Goal: Find specific page/section: Find specific page/section

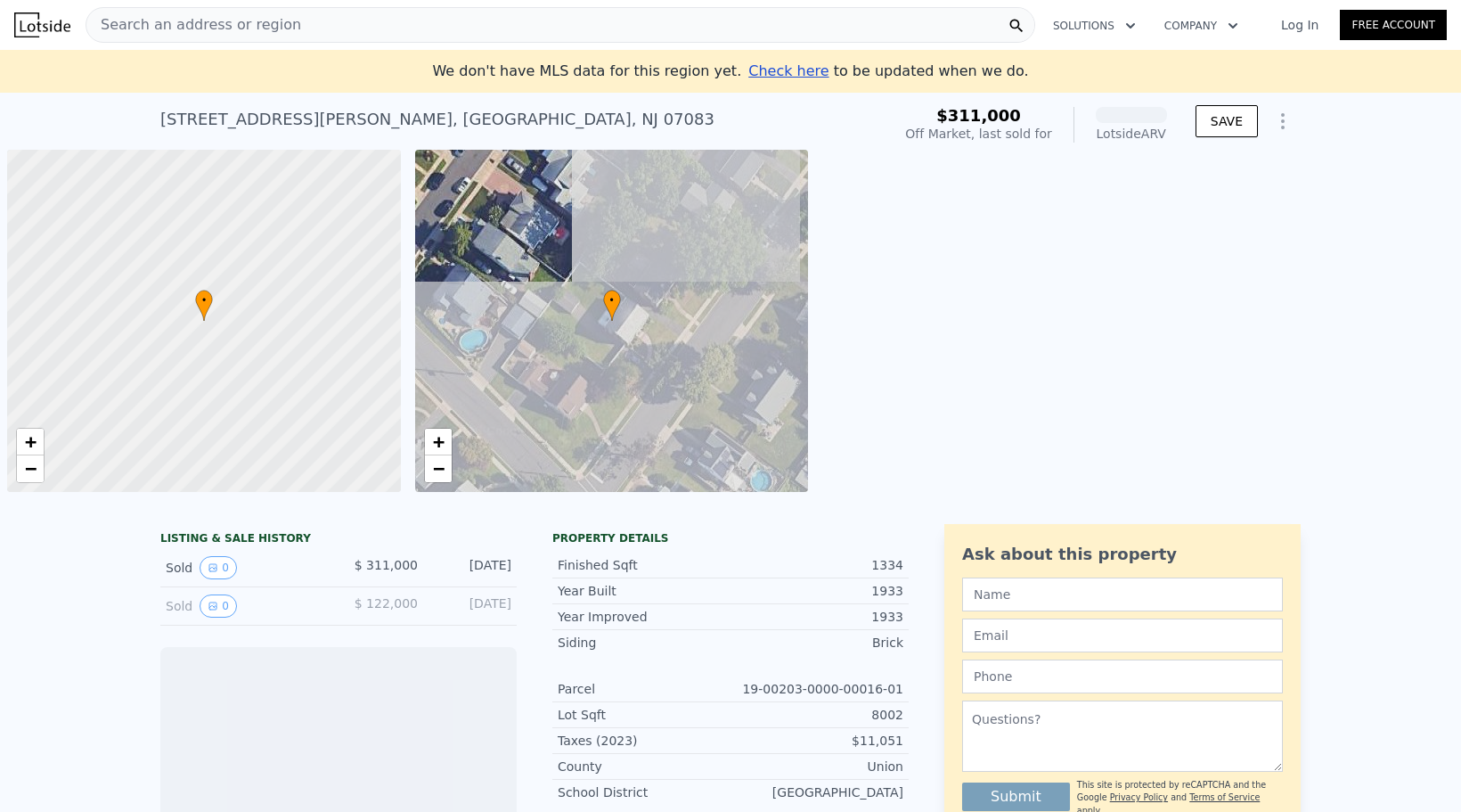
scroll to position [0, 7]
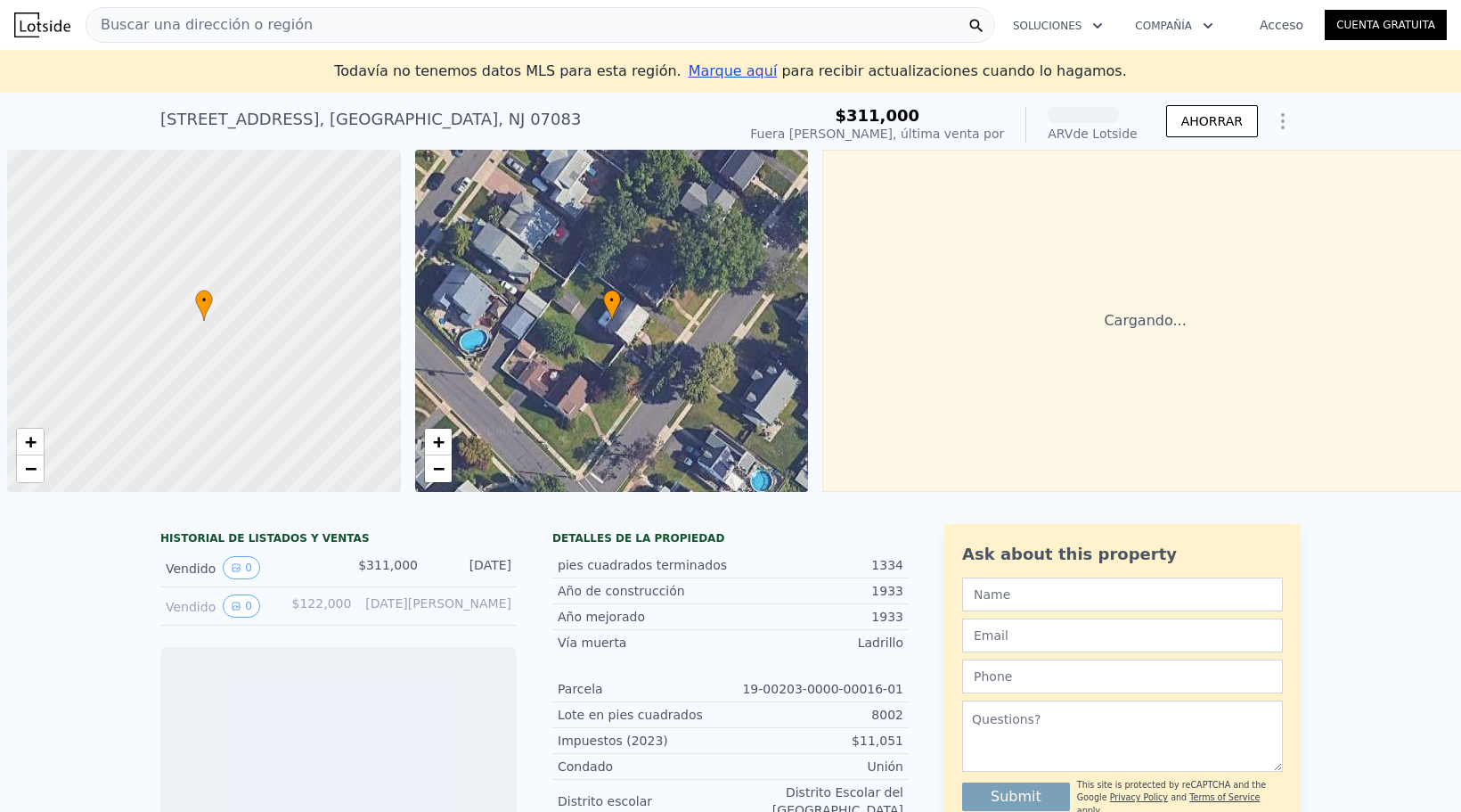
scroll to position [0, 7]
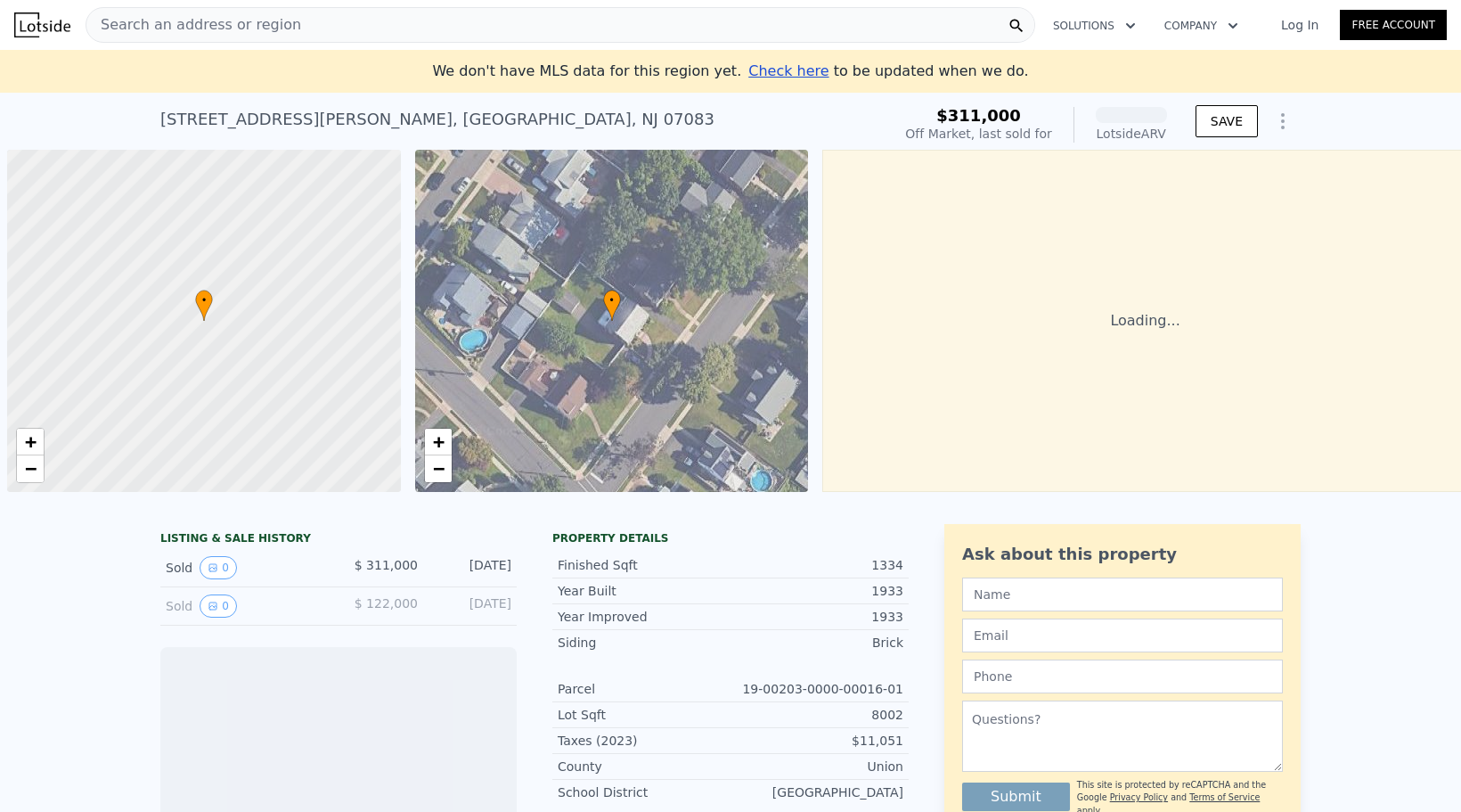
scroll to position [0, 7]
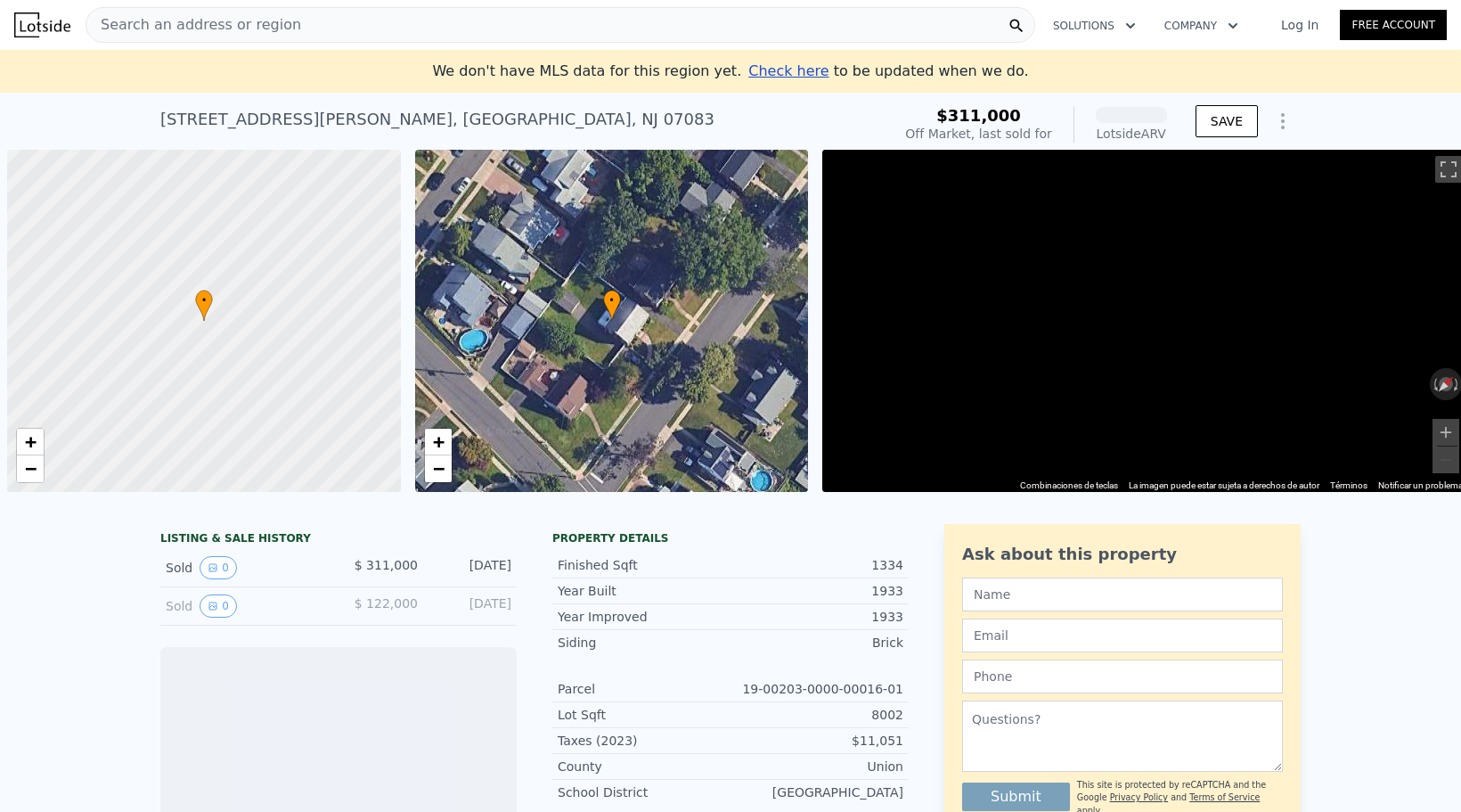
scroll to position [0, 7]
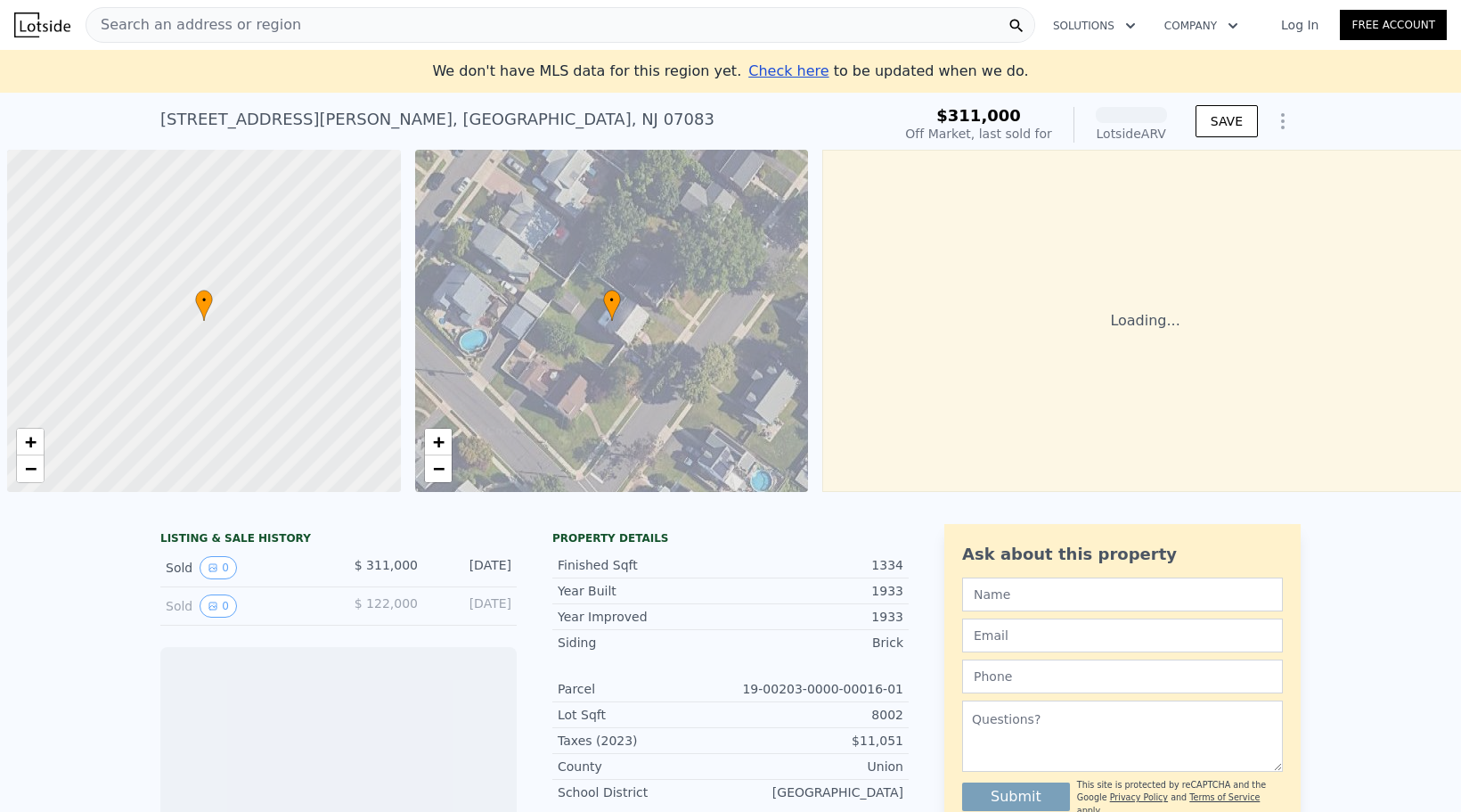
scroll to position [0, 7]
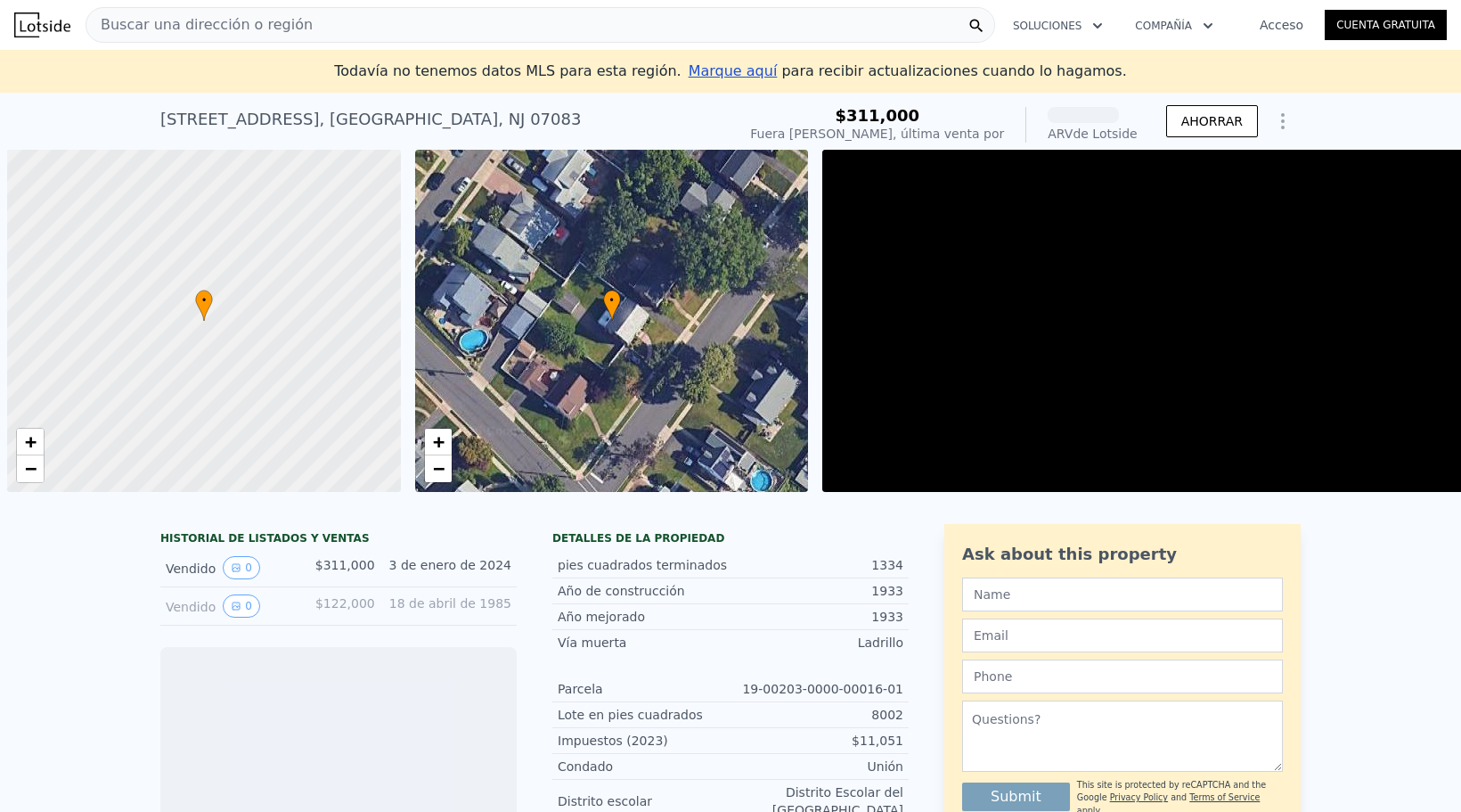
scroll to position [0, 7]
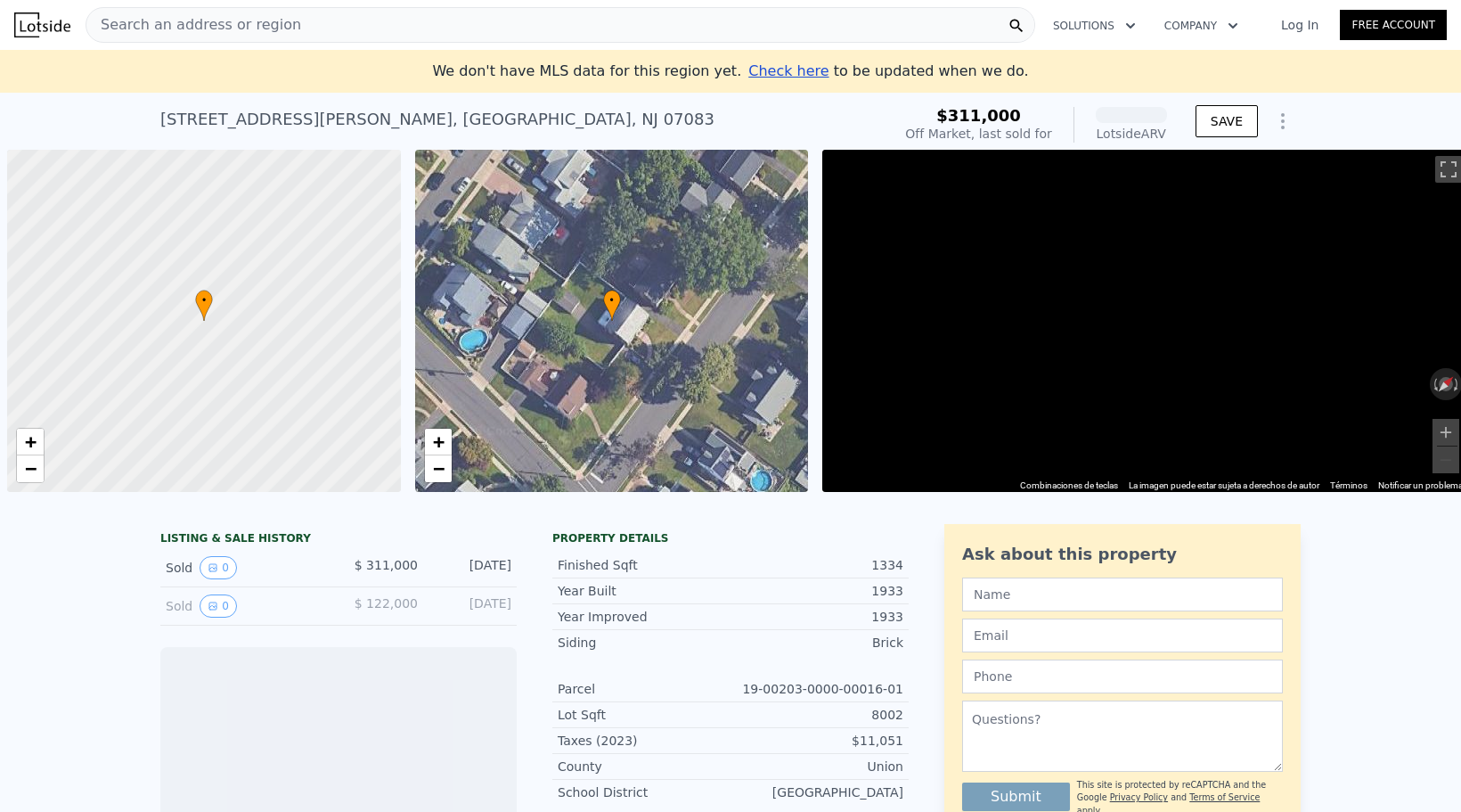
scroll to position [0, 7]
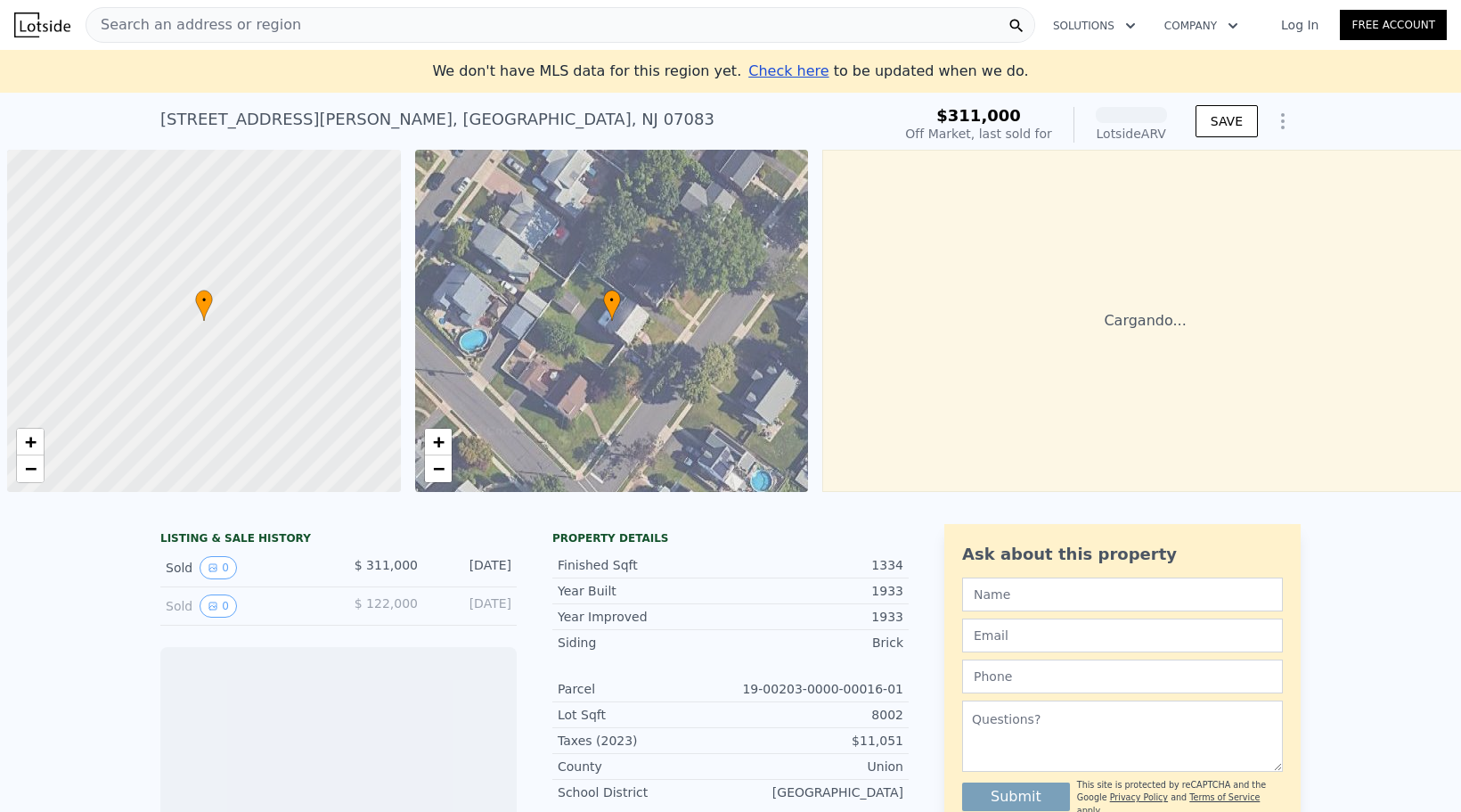
scroll to position [0, 7]
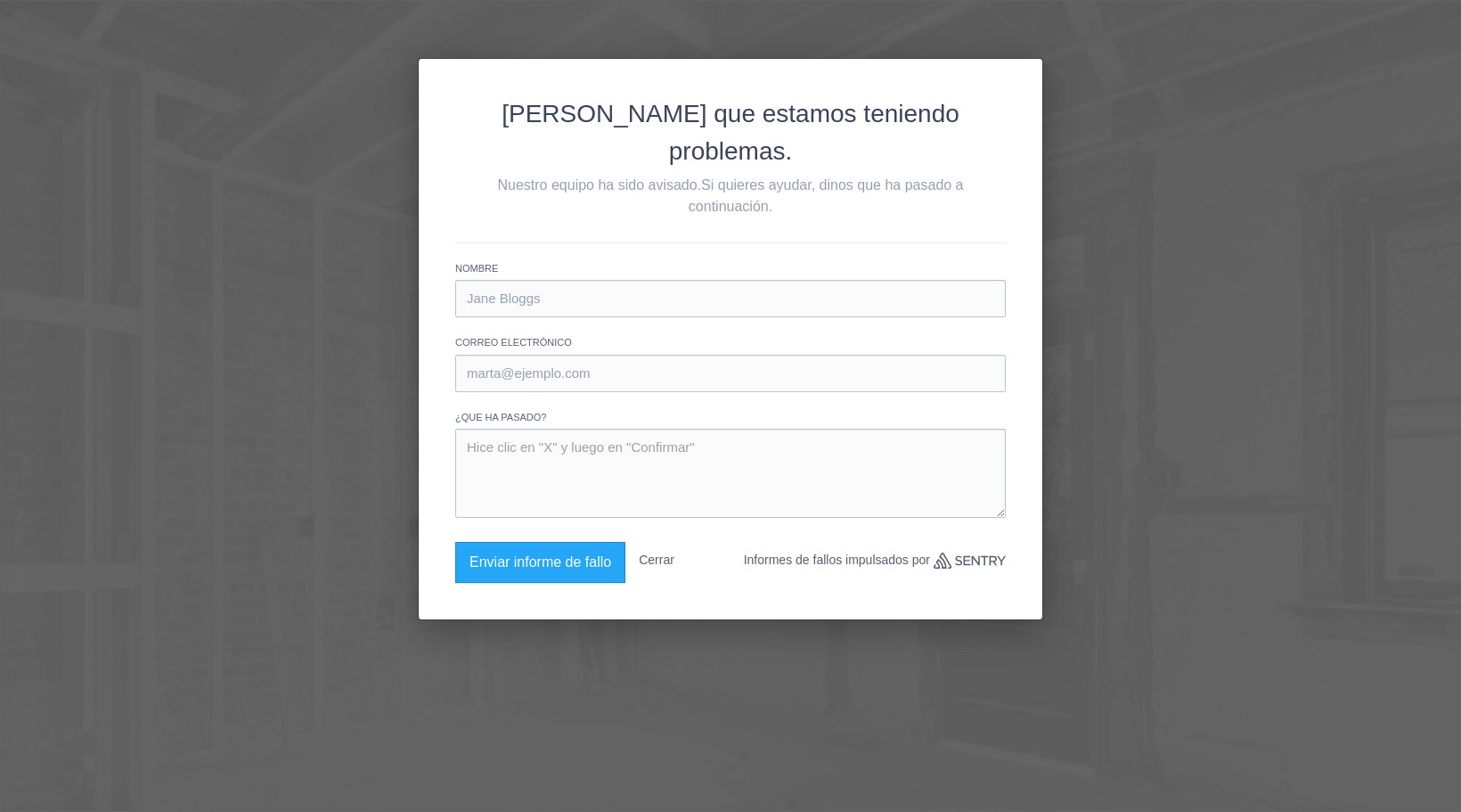
click at [663, 552] on font "Cerrar" at bounding box center [656, 559] width 36 height 15
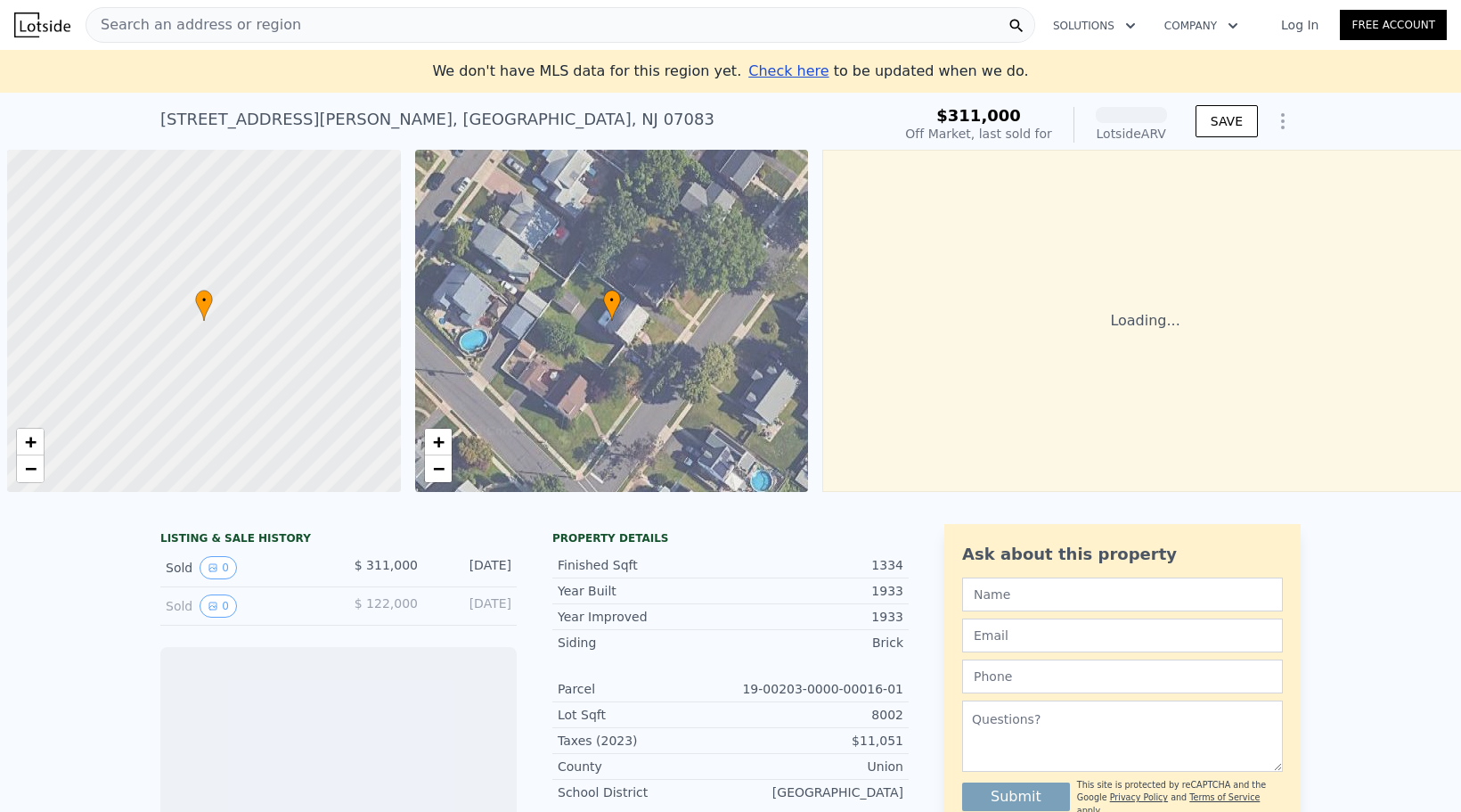
scroll to position [0, 7]
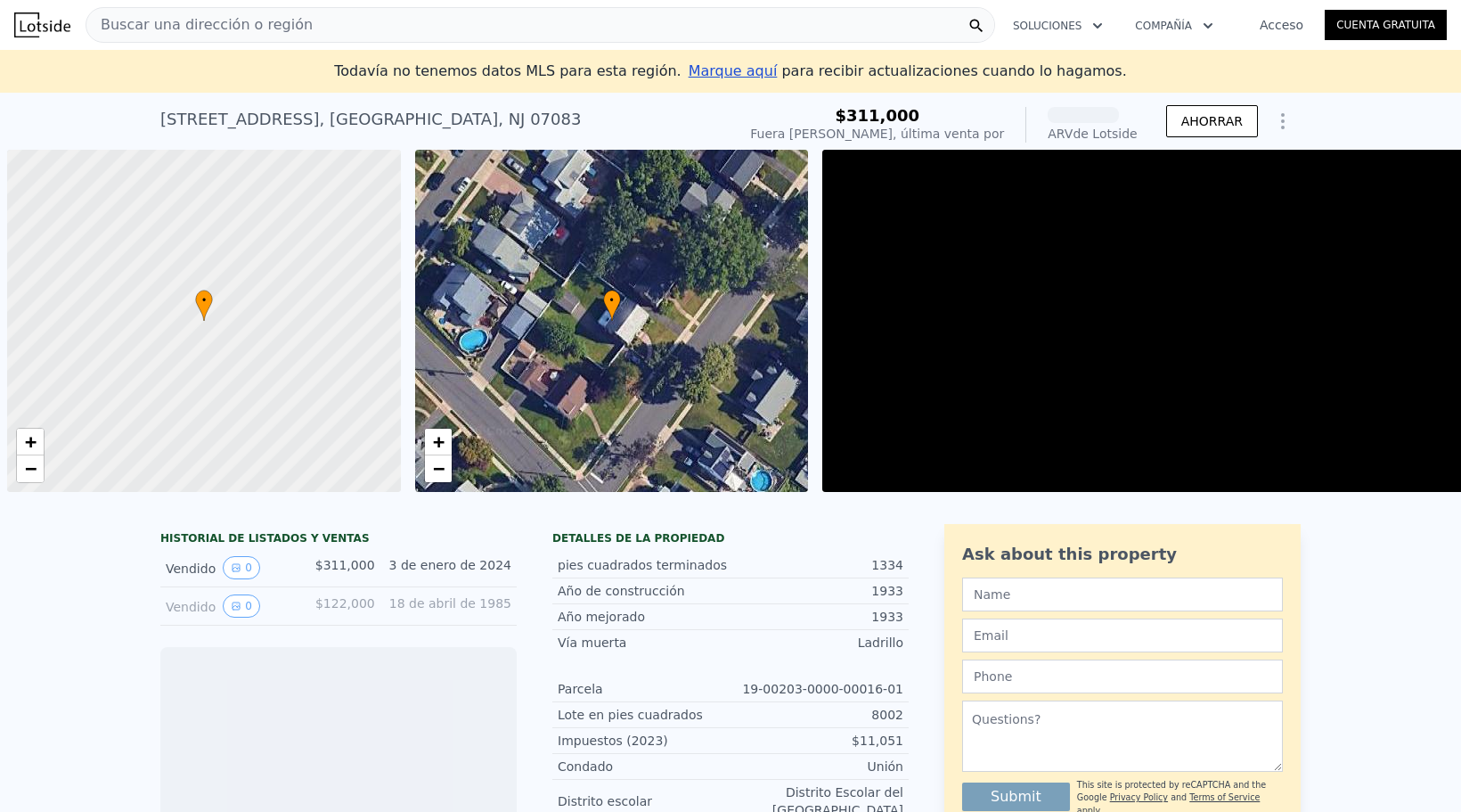
scroll to position [0, 7]
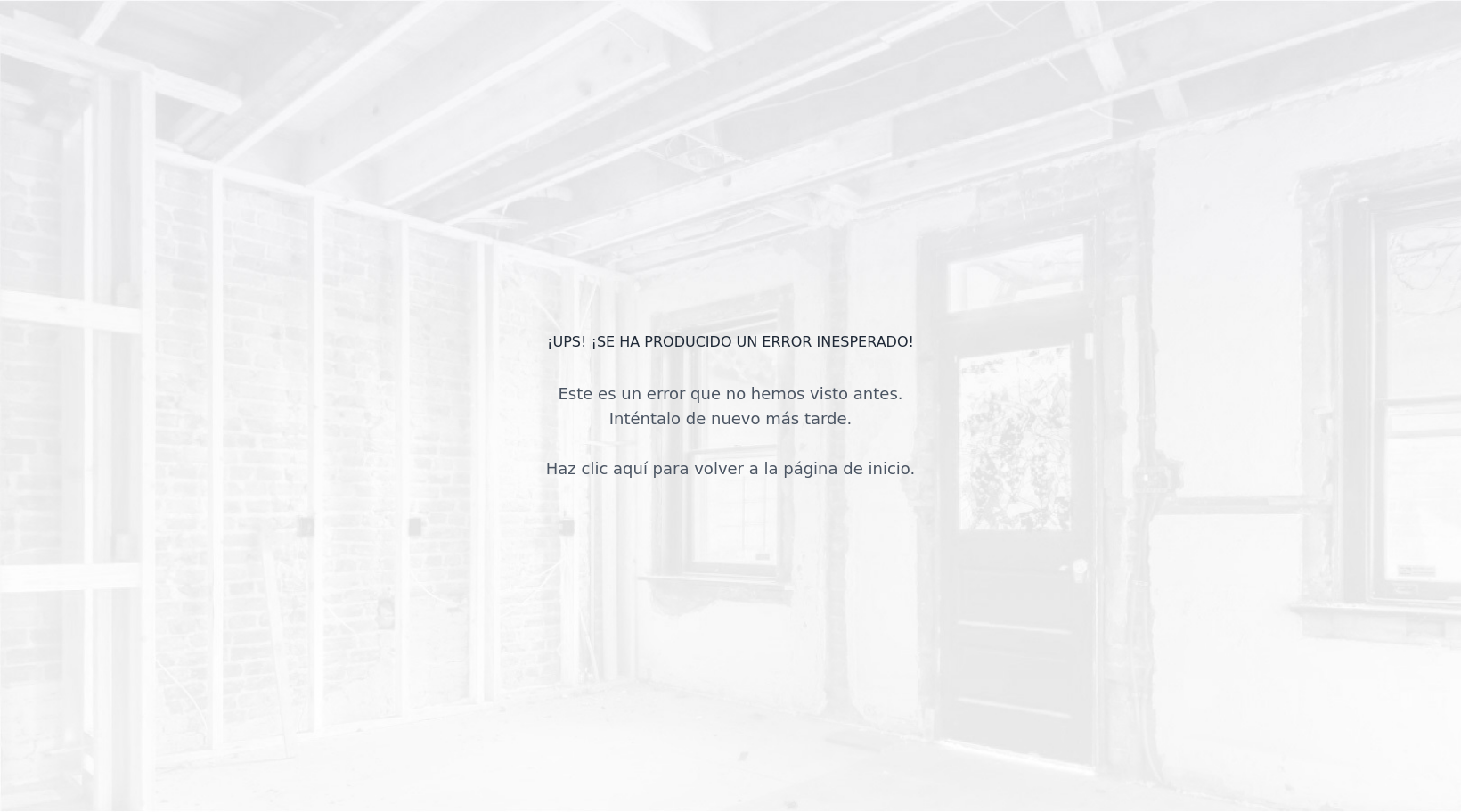
click at [313, 375] on body "¡Ups! ¡Se ha producido un error inesperado! Este es un error que no hemos visto…" at bounding box center [730, 406] width 1461 height 812
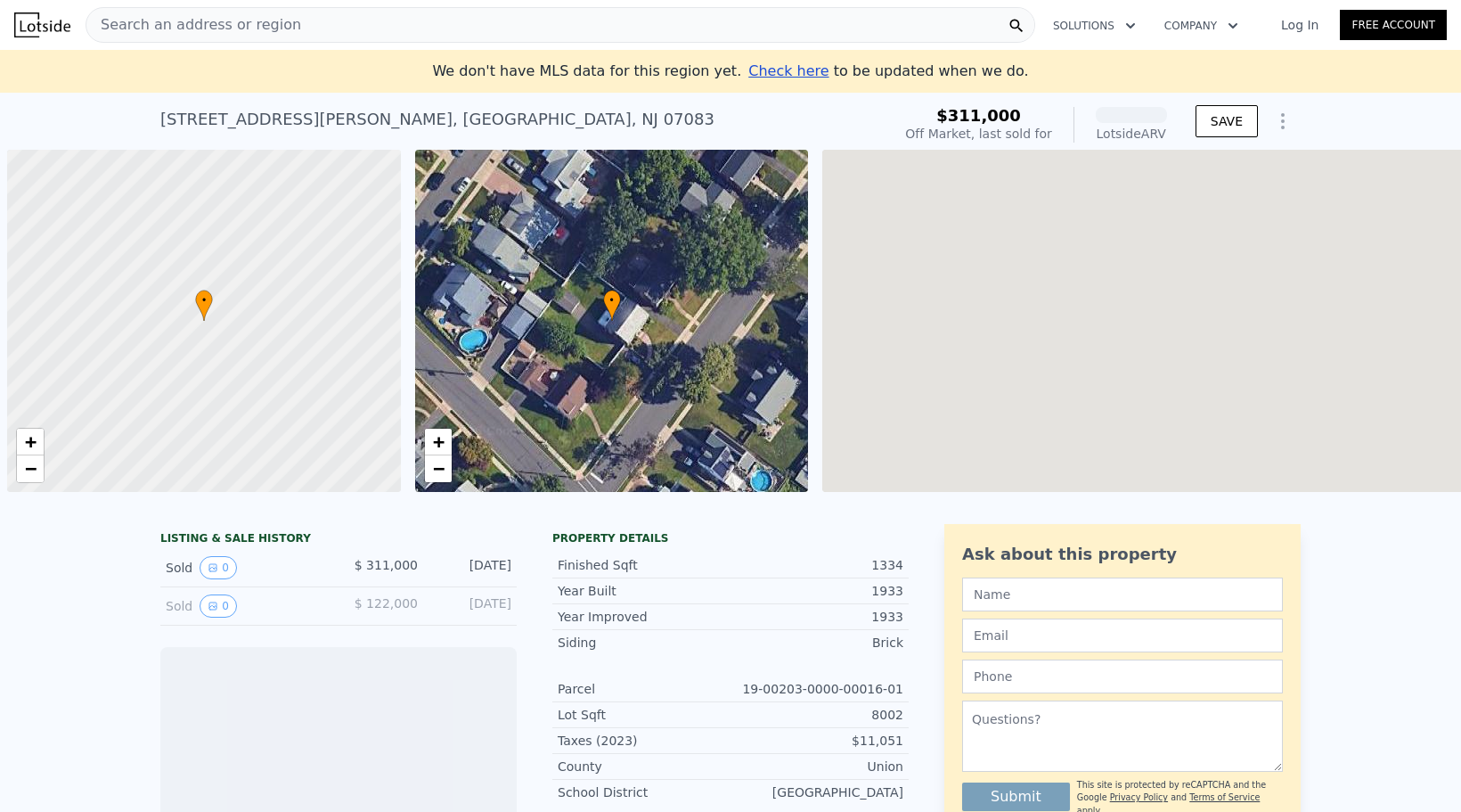
scroll to position [0, 7]
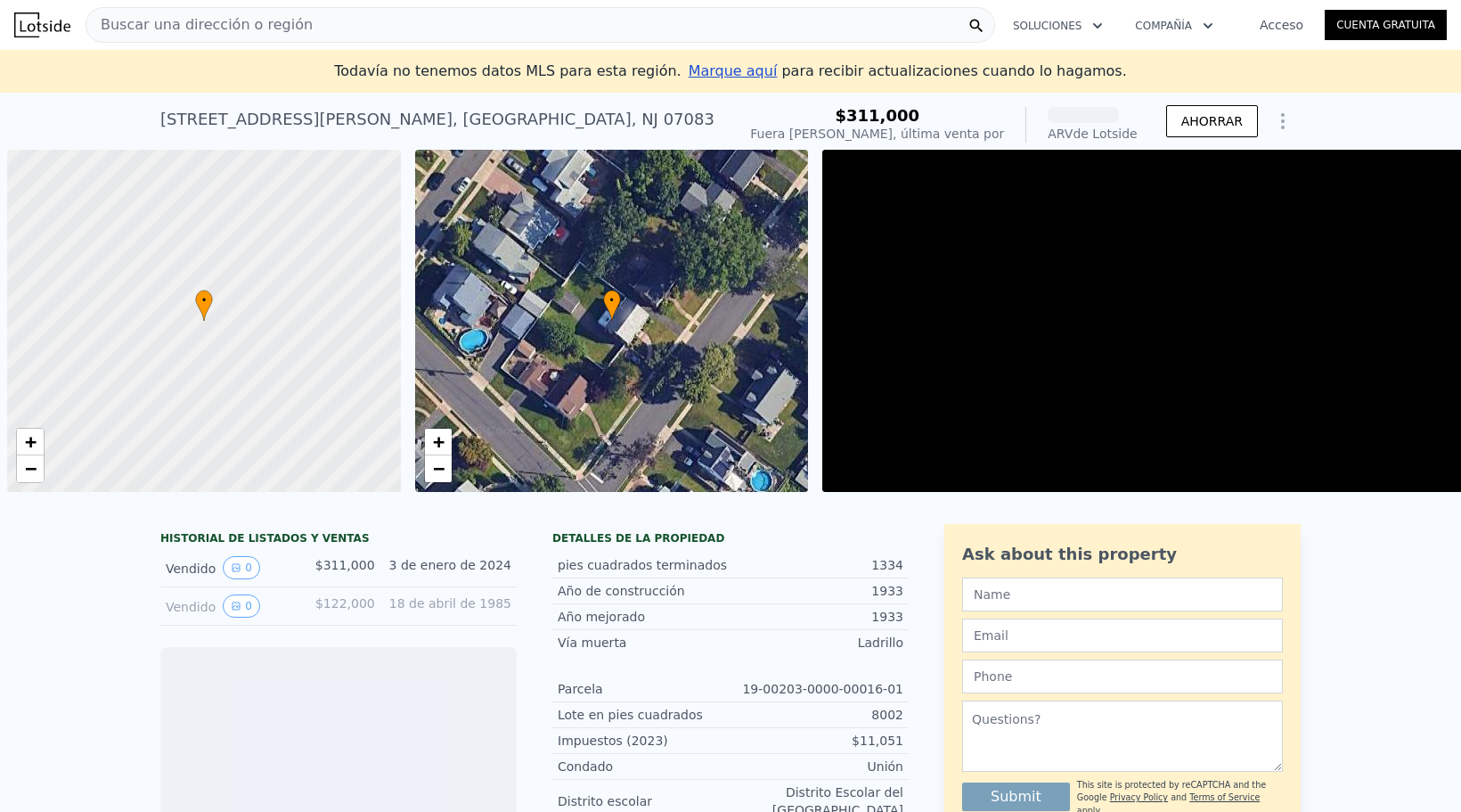
scroll to position [0, 7]
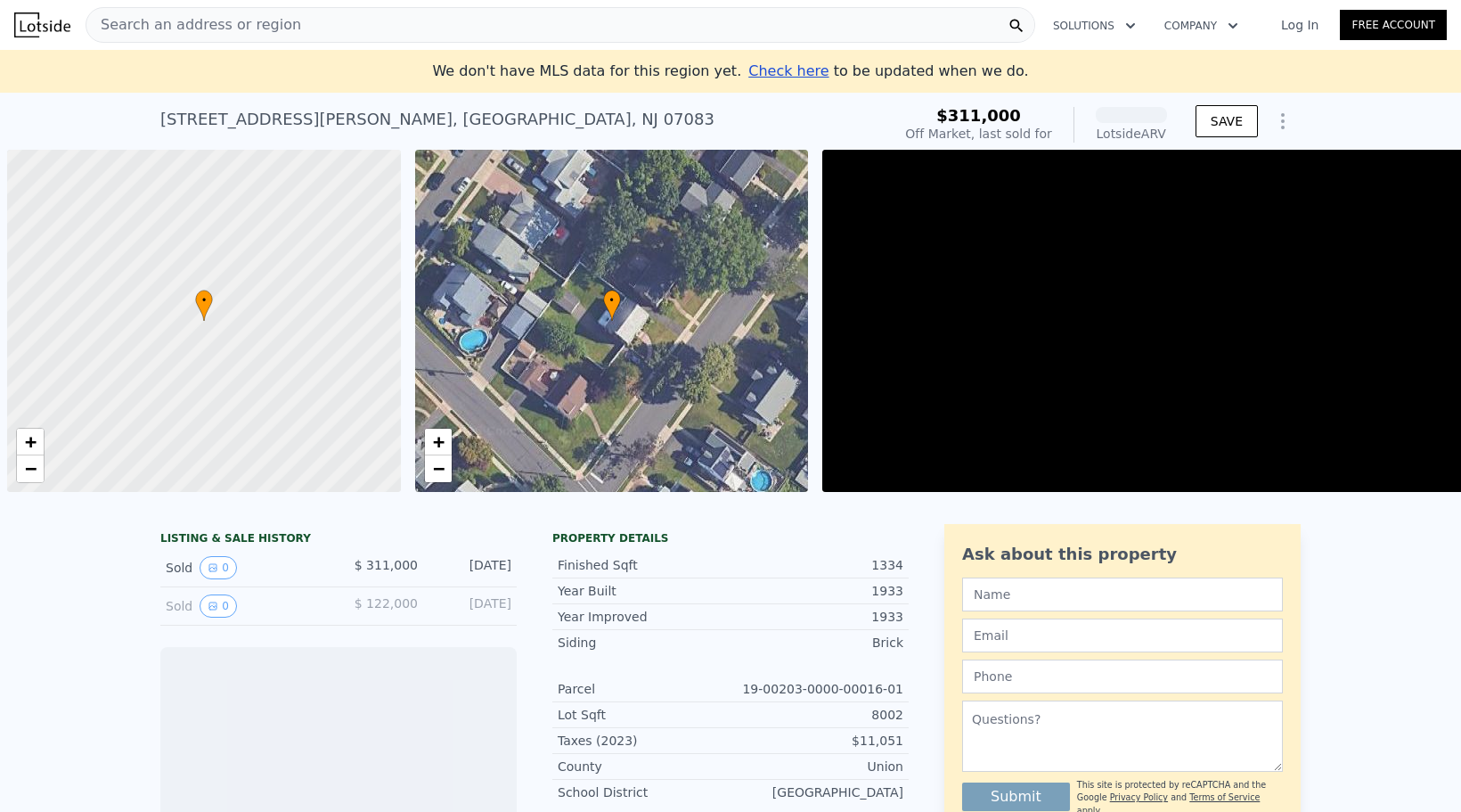
scroll to position [0, 7]
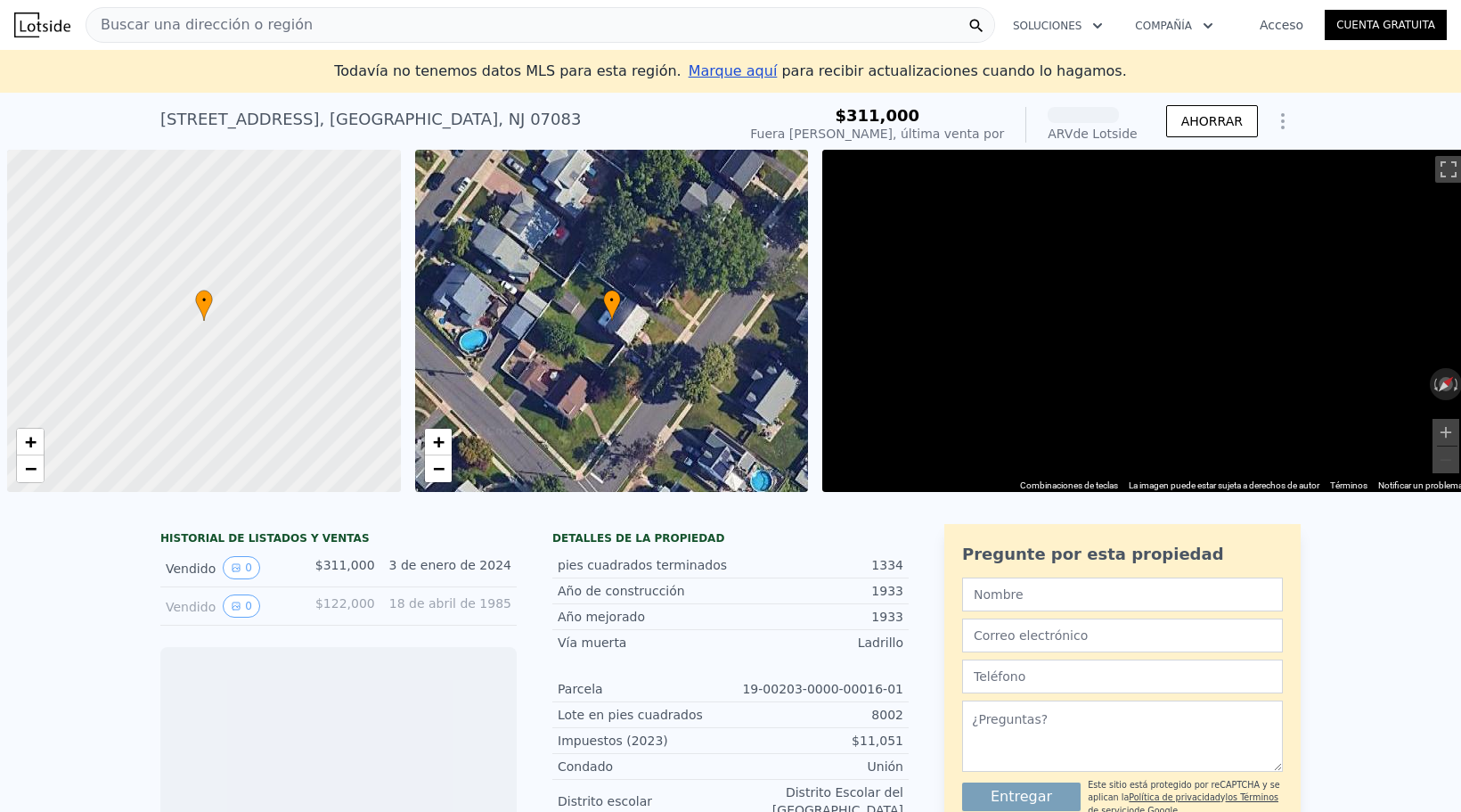
scroll to position [0, 7]
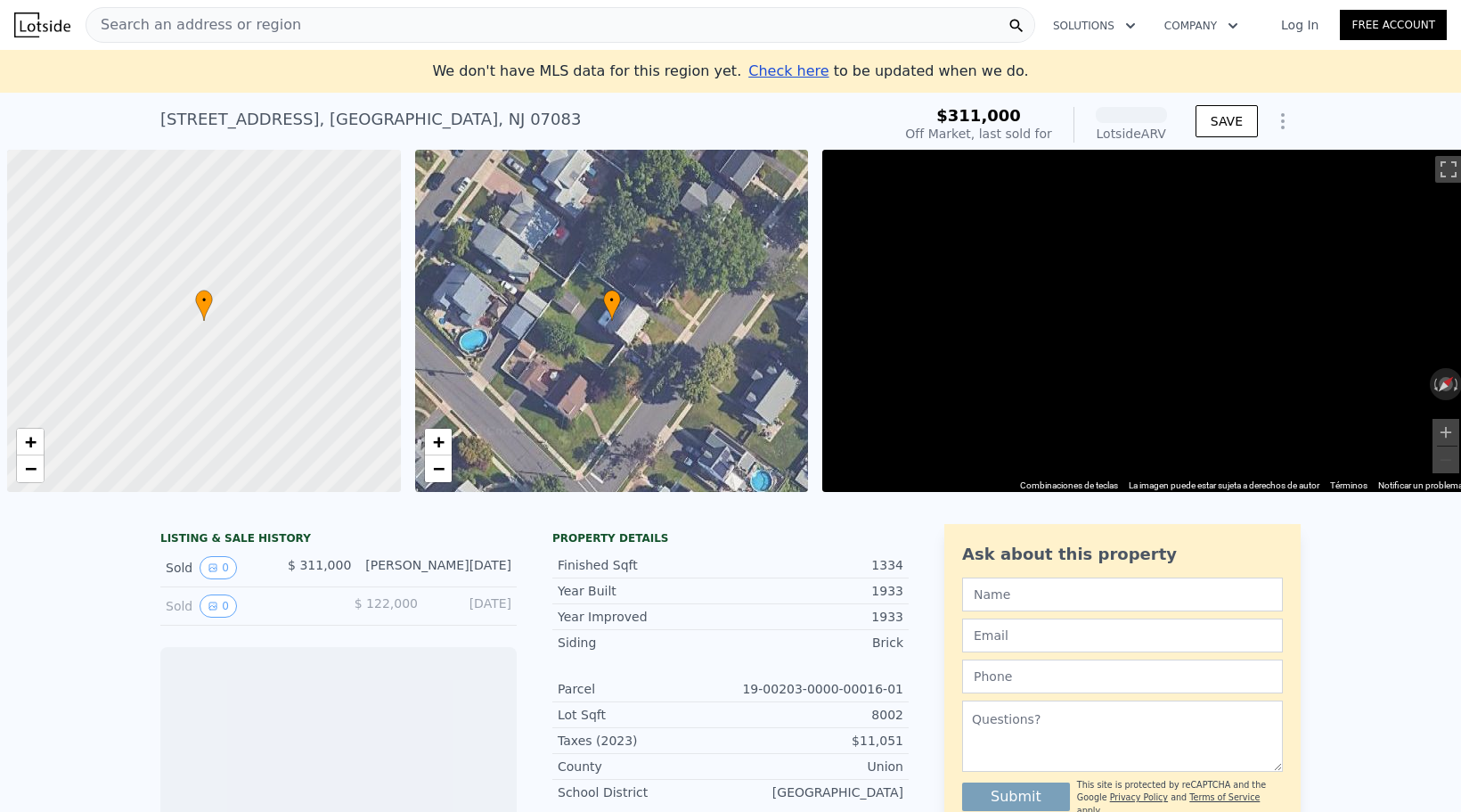
scroll to position [0, 7]
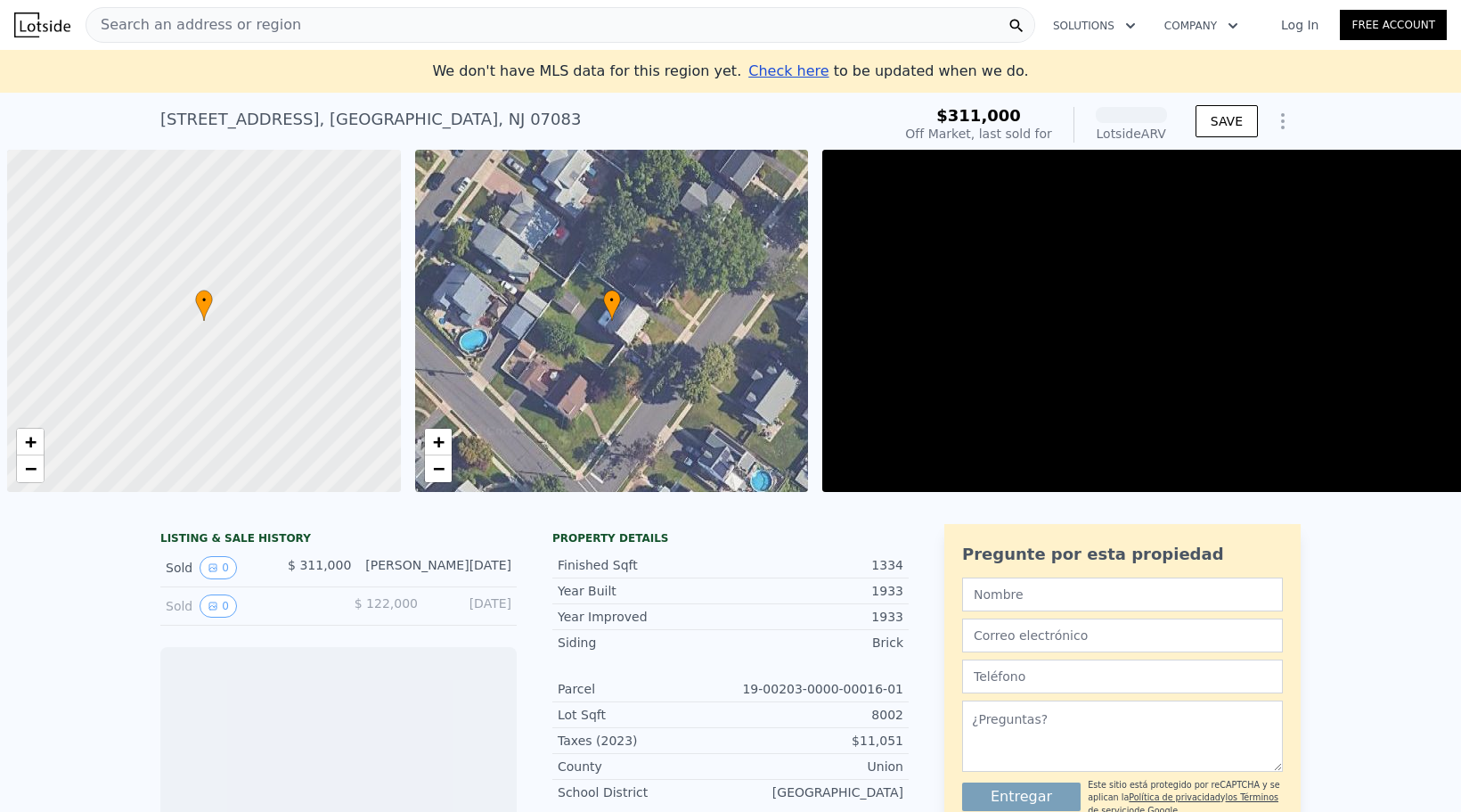
scroll to position [0, 7]
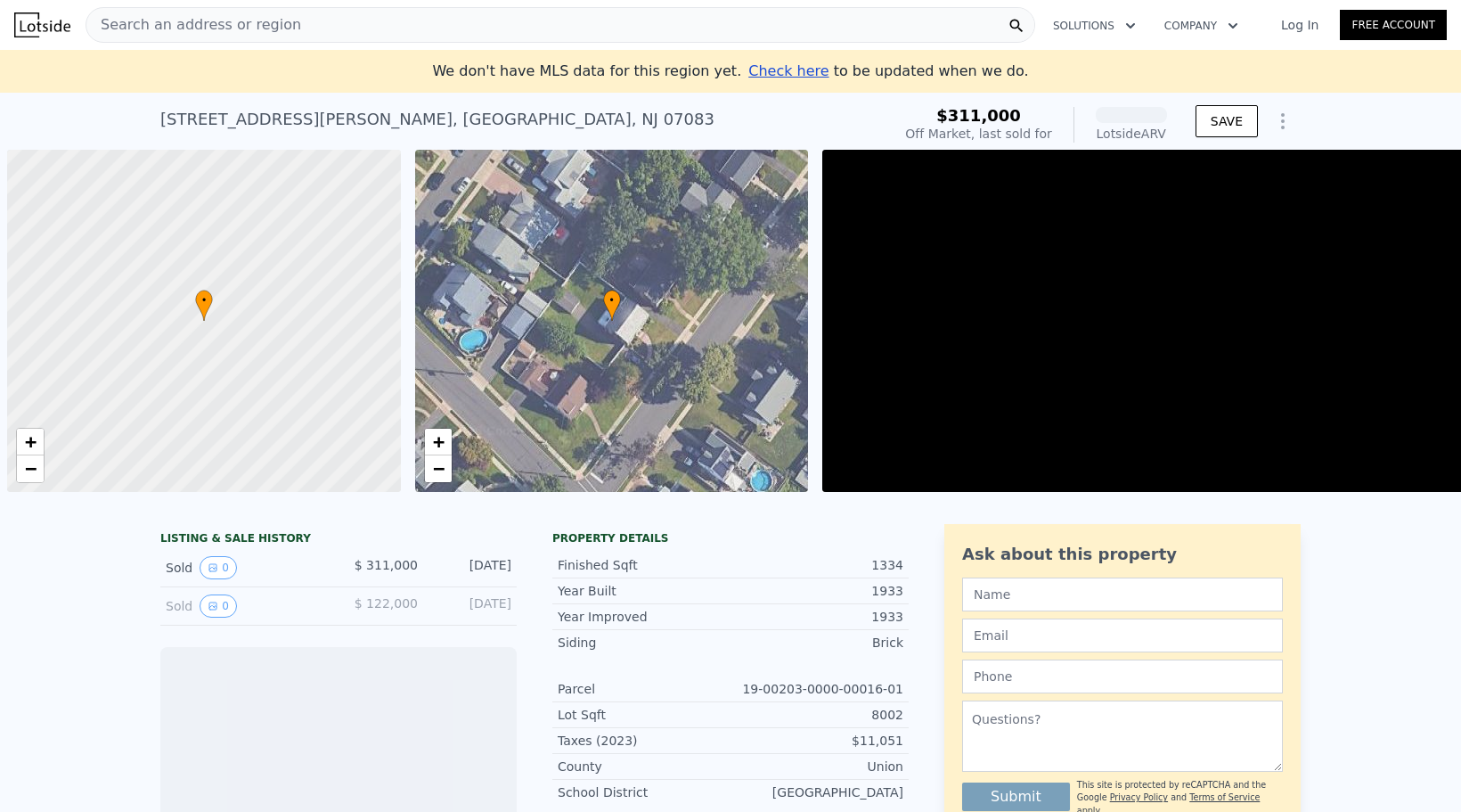
scroll to position [0, 7]
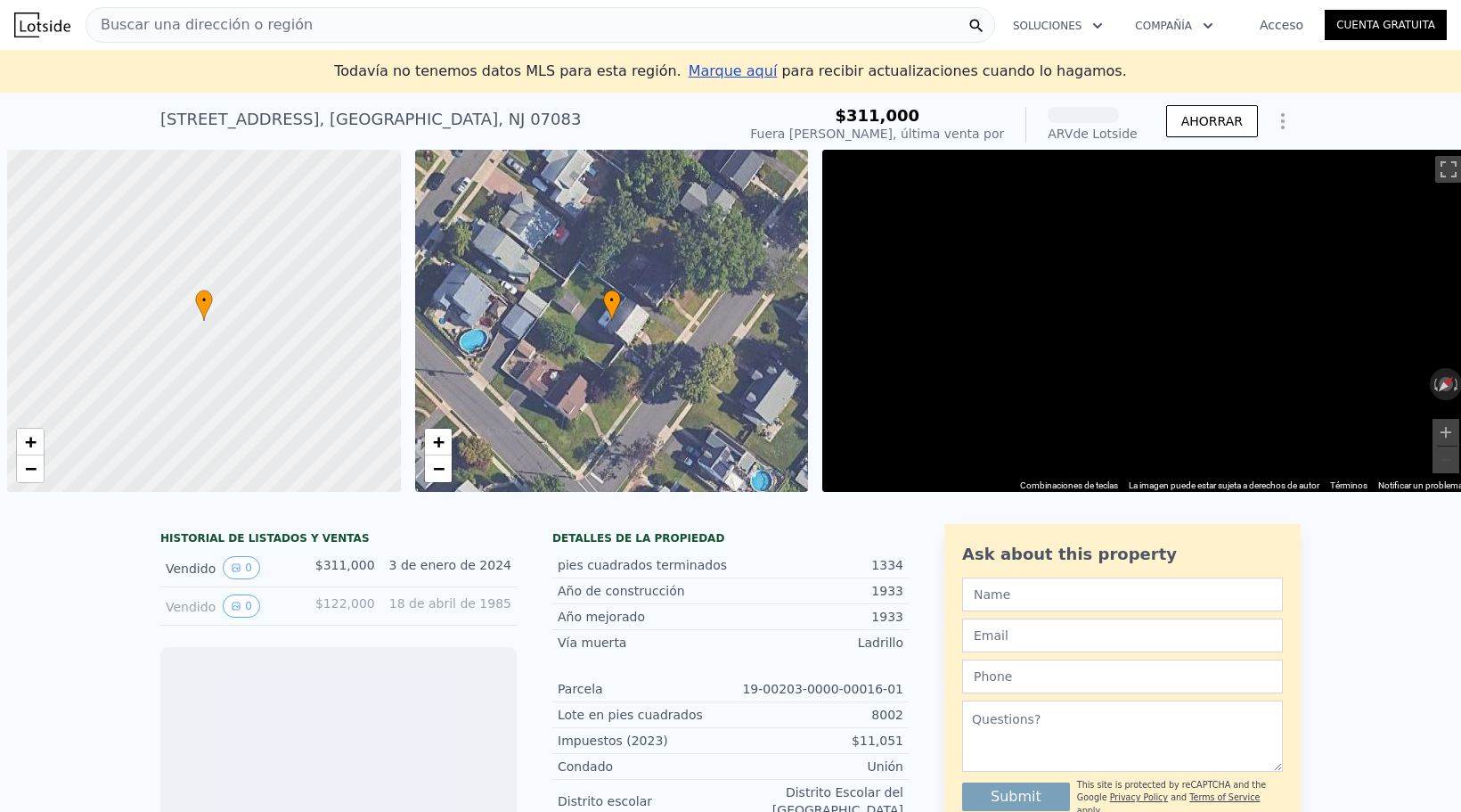
scroll to position [0, 7]
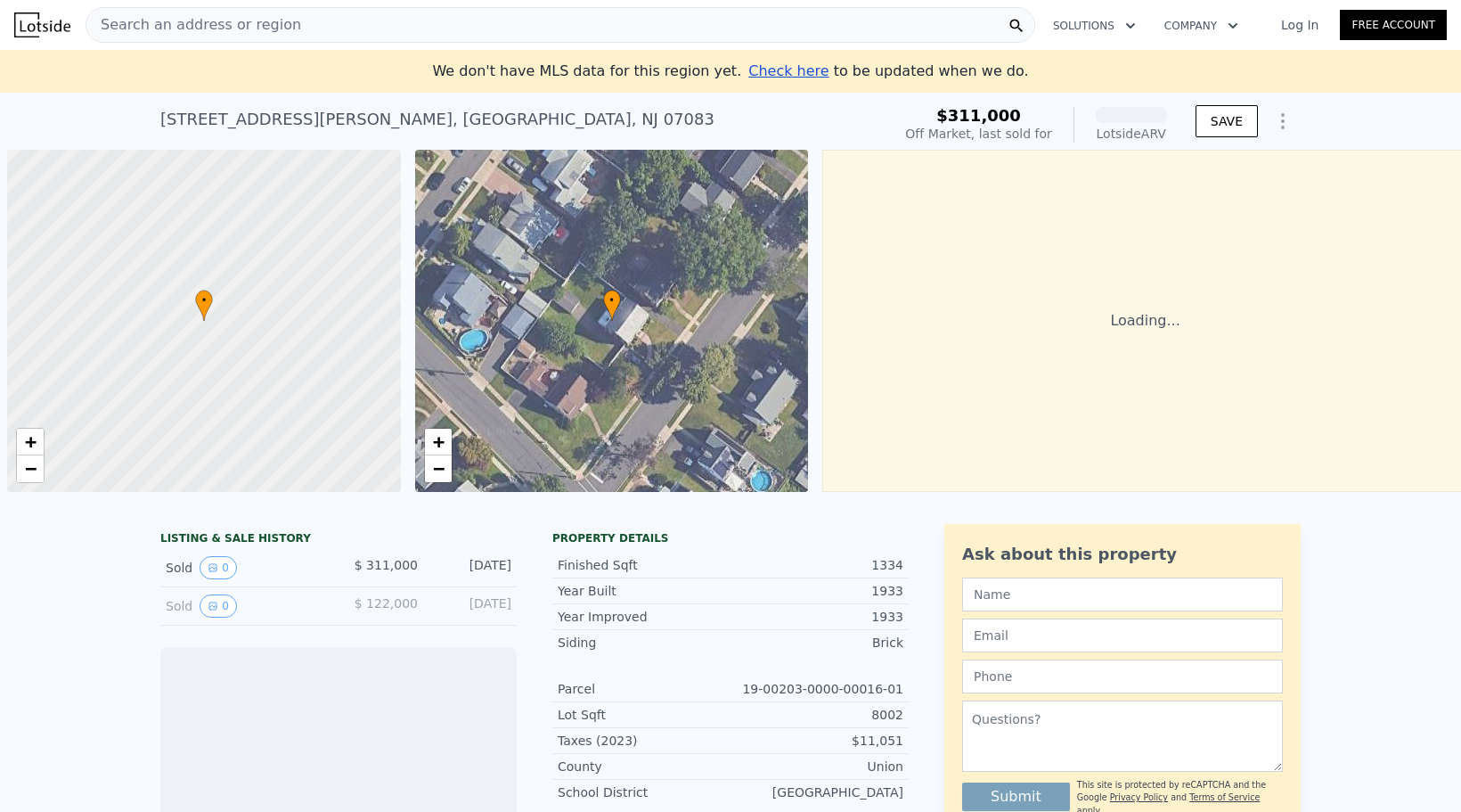
scroll to position [0, 7]
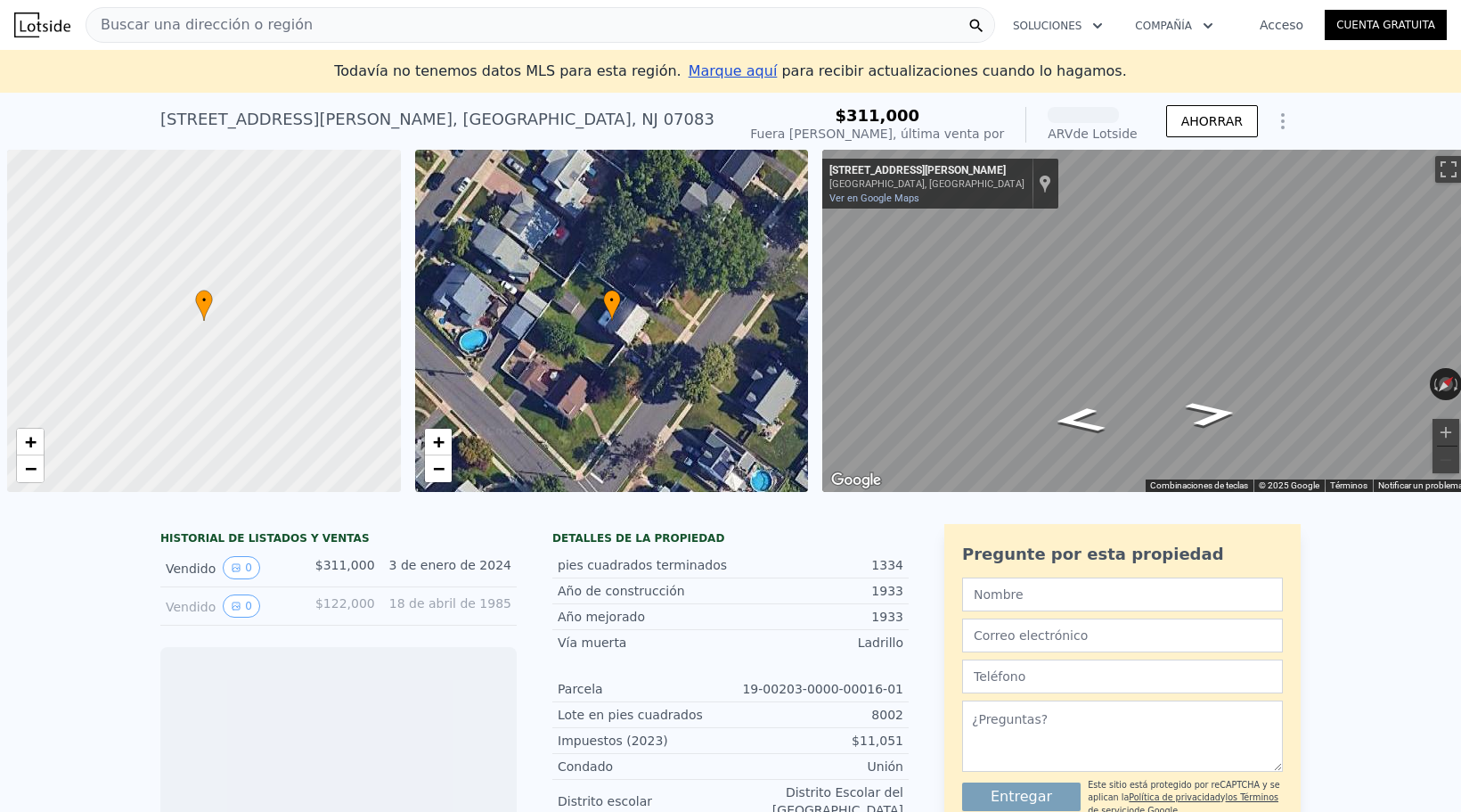
scroll to position [0, 7]
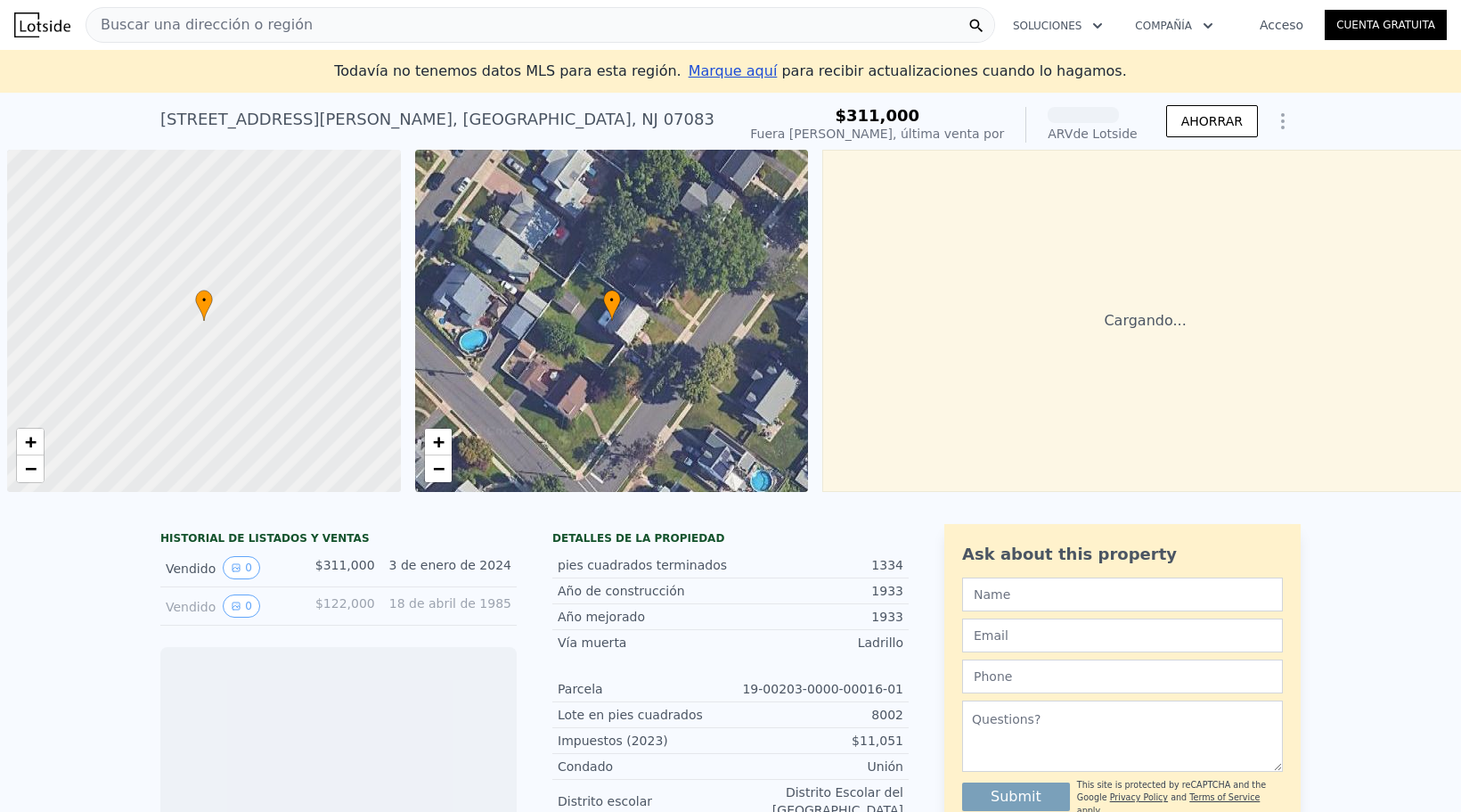
scroll to position [0, 7]
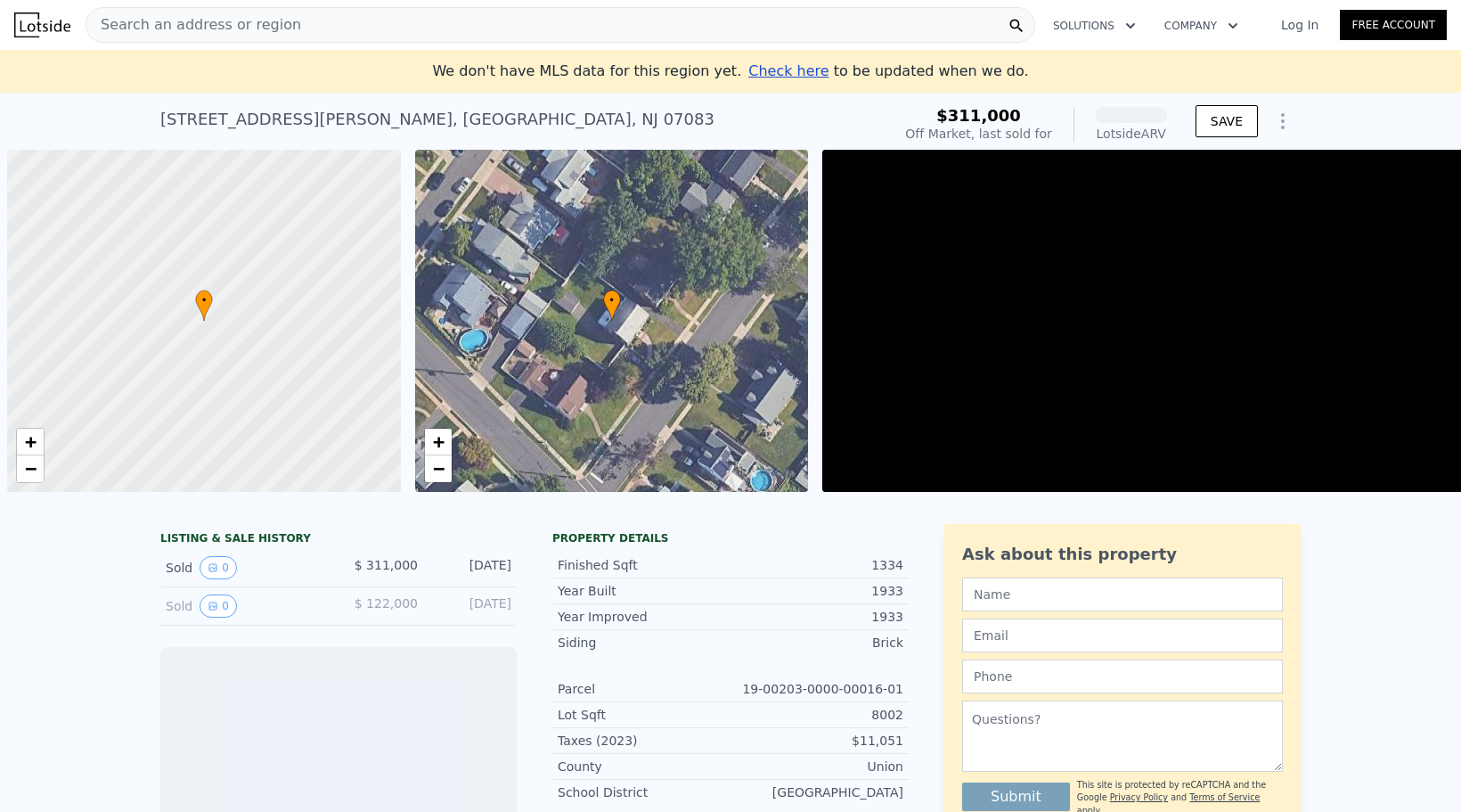
scroll to position [0, 7]
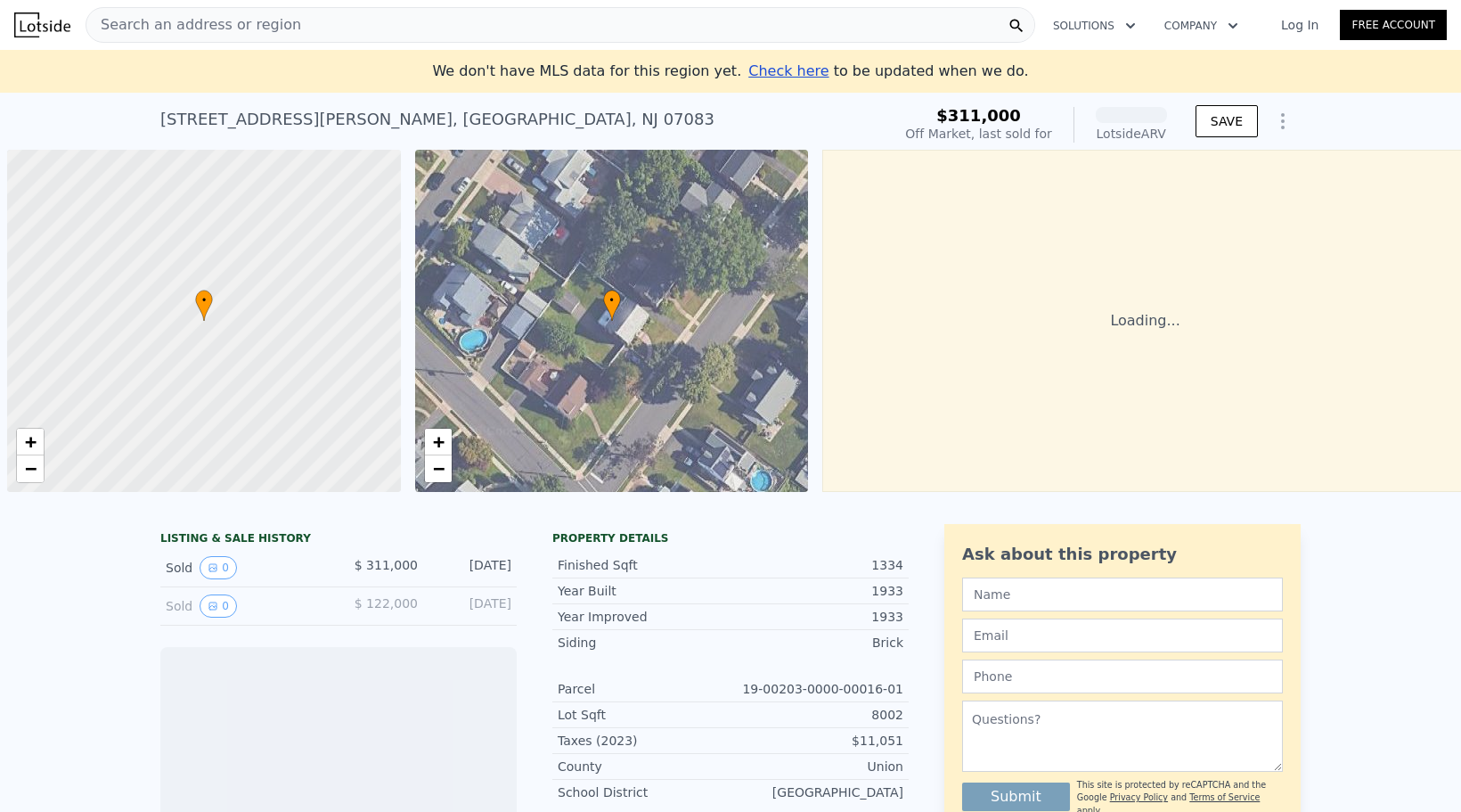
scroll to position [0, 7]
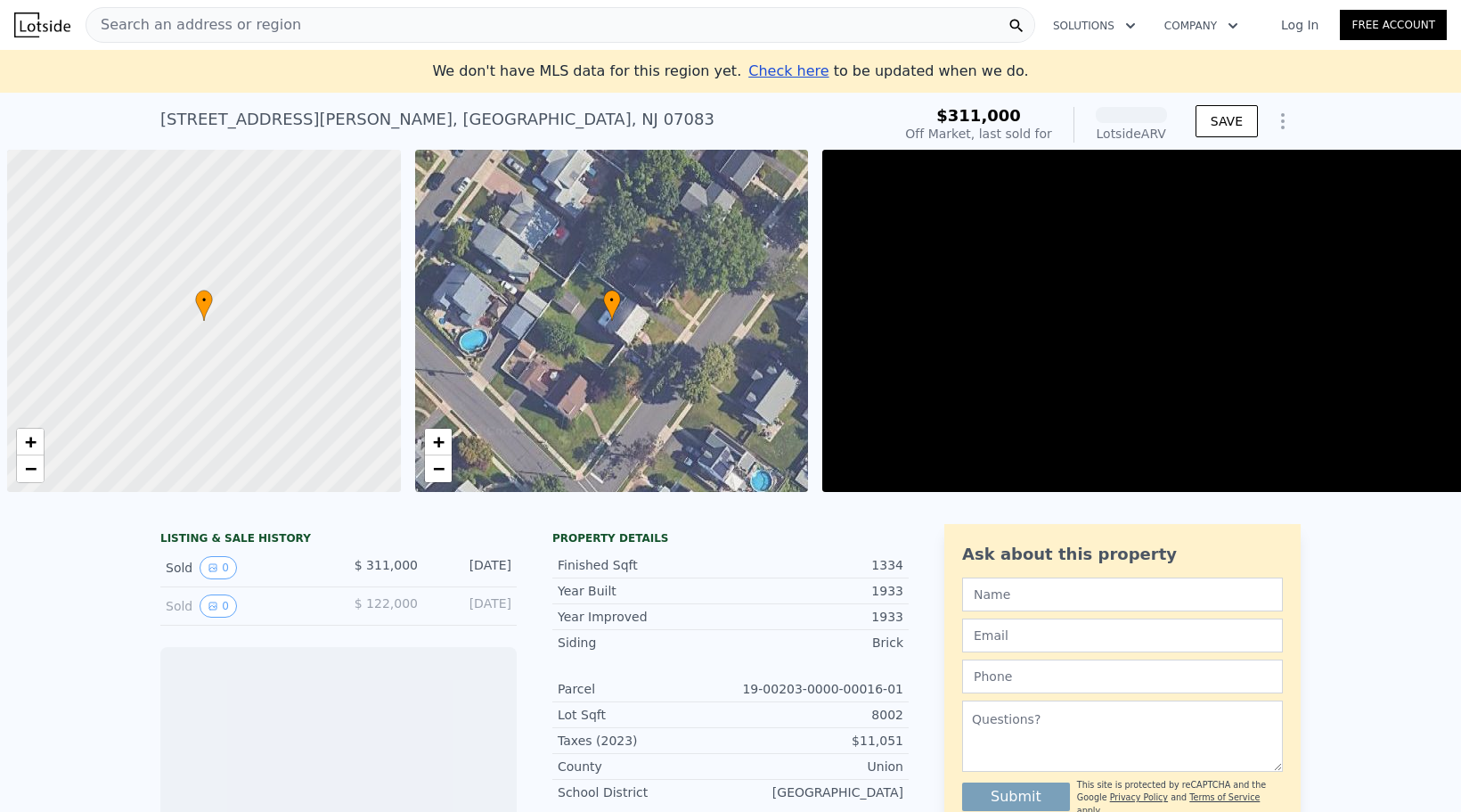
scroll to position [0, 7]
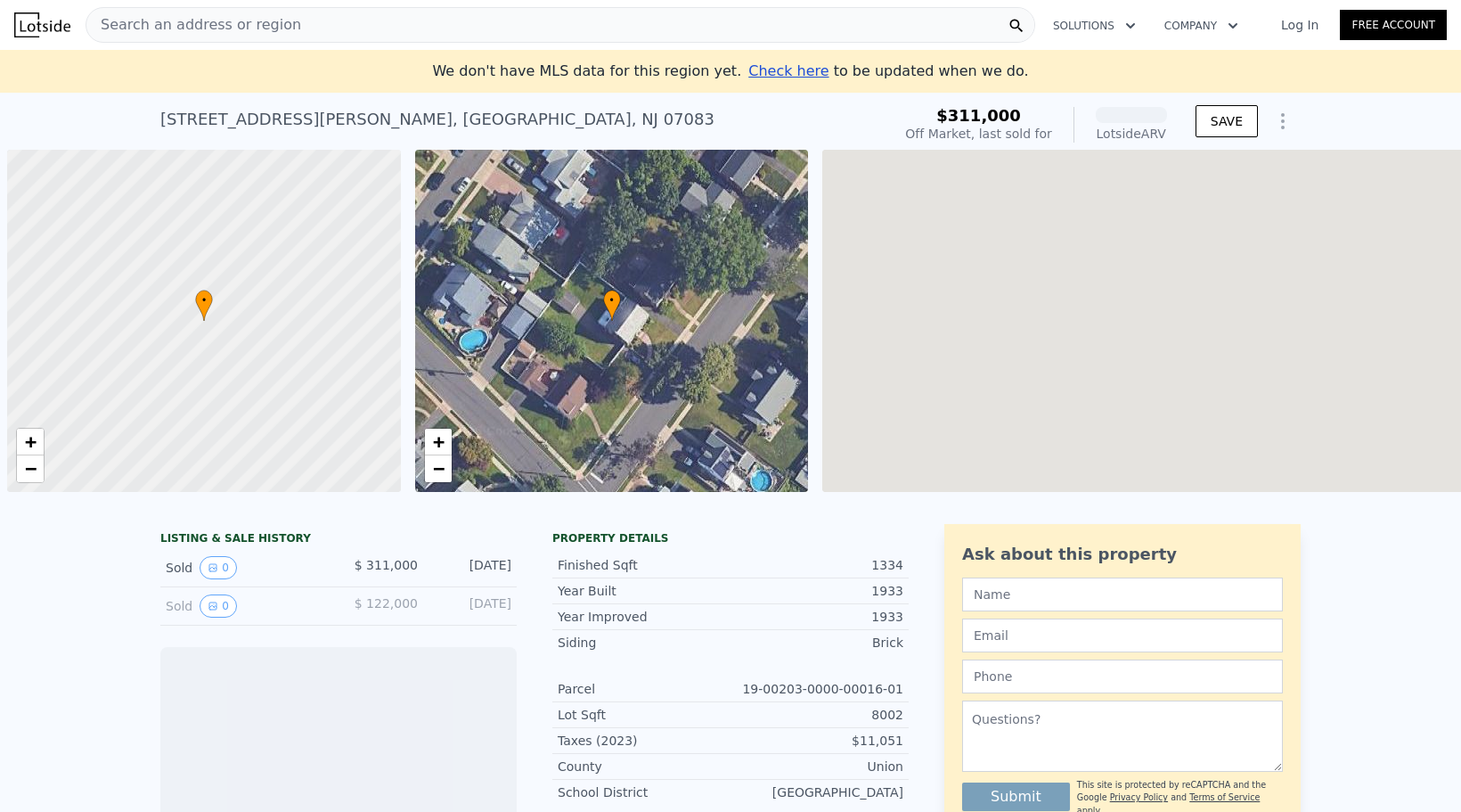
scroll to position [0, 7]
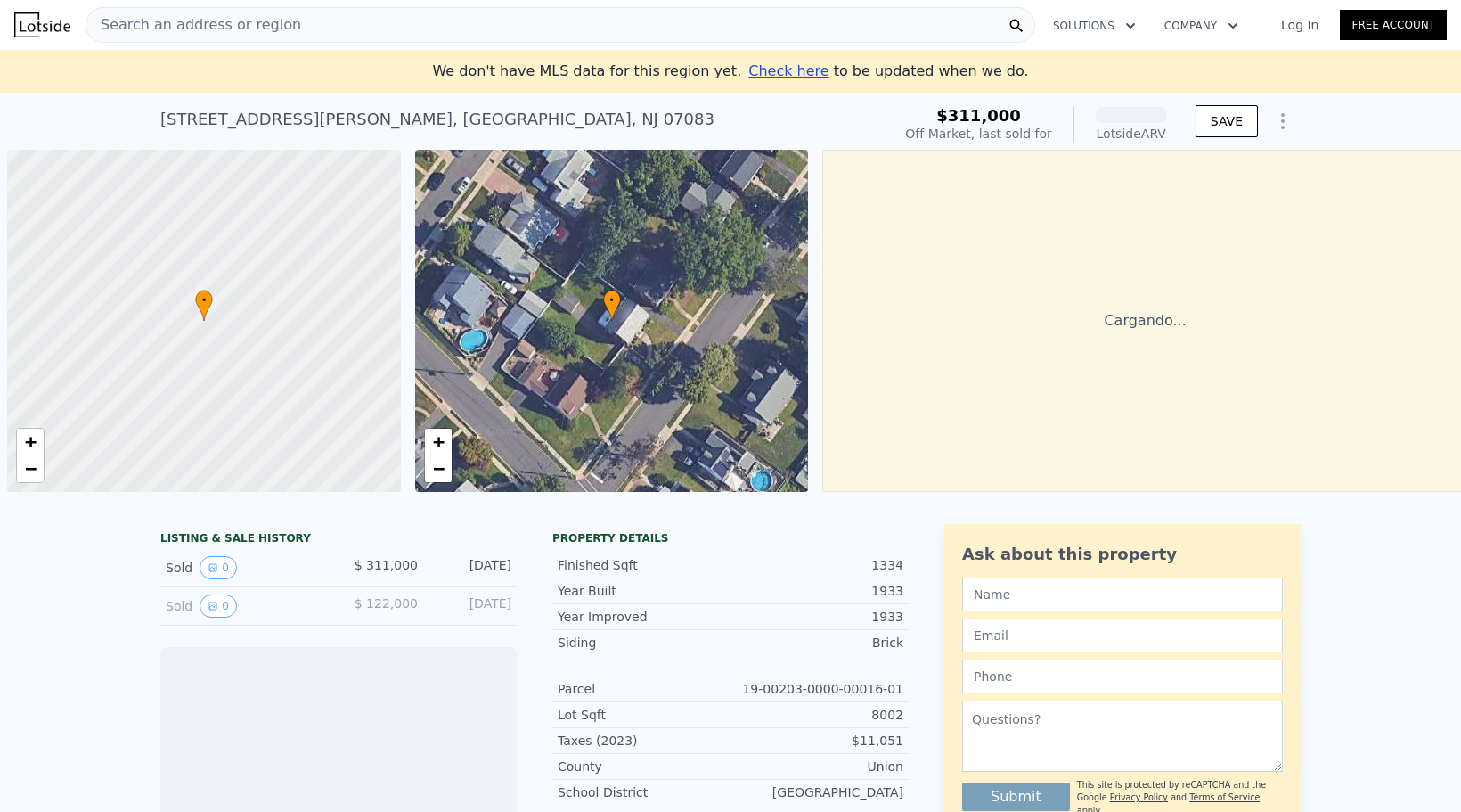
scroll to position [0, 7]
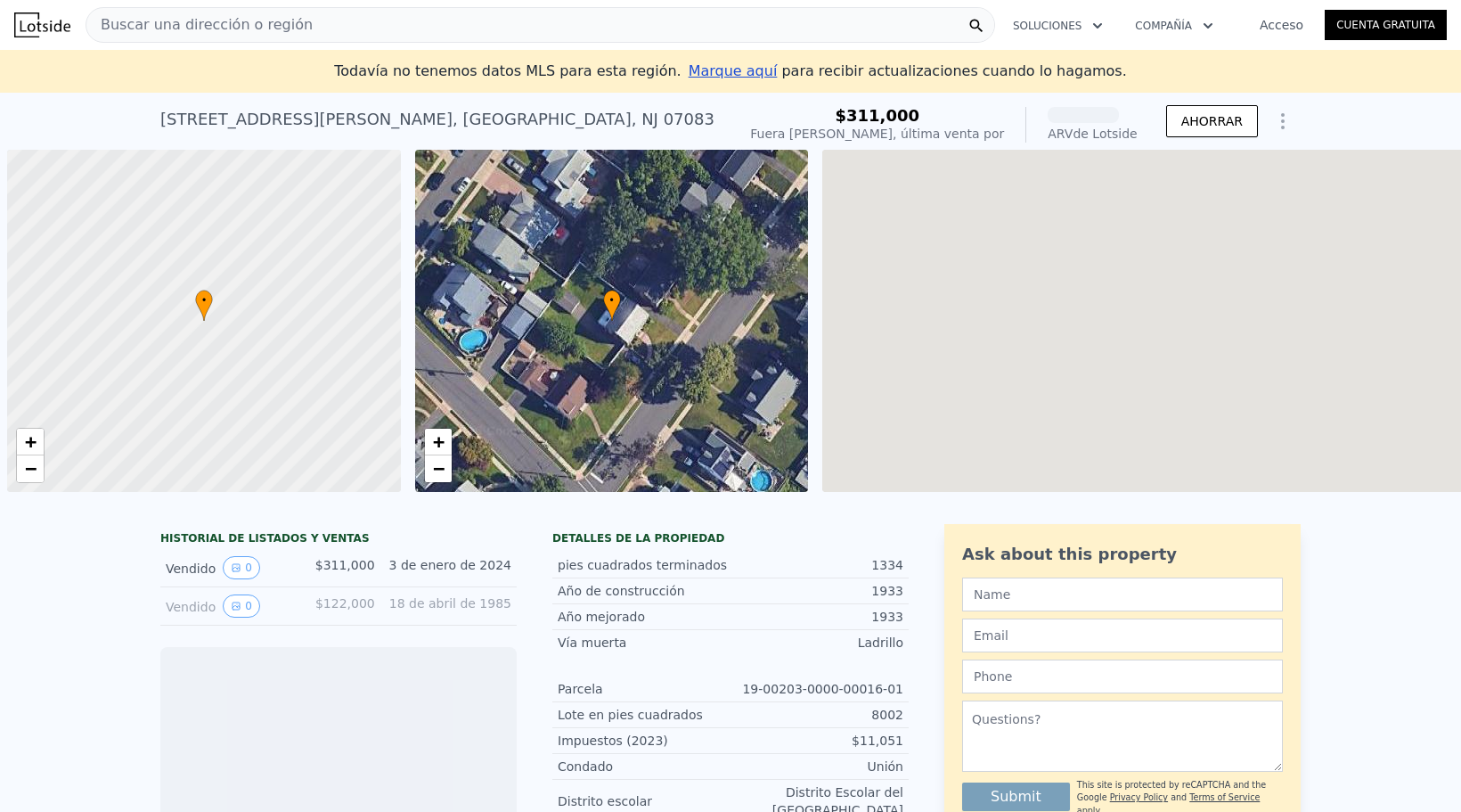
scroll to position [0, 7]
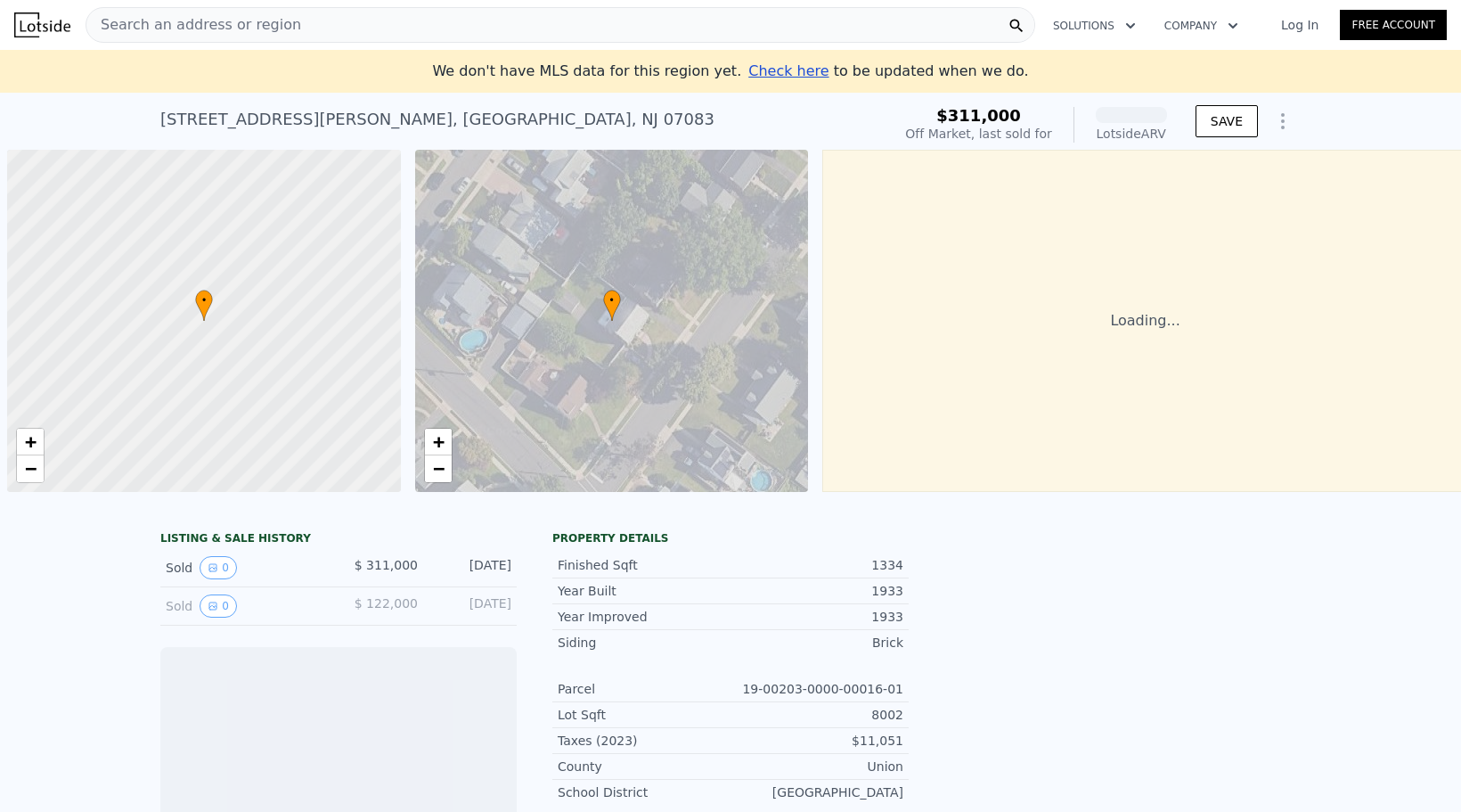
scroll to position [0, 7]
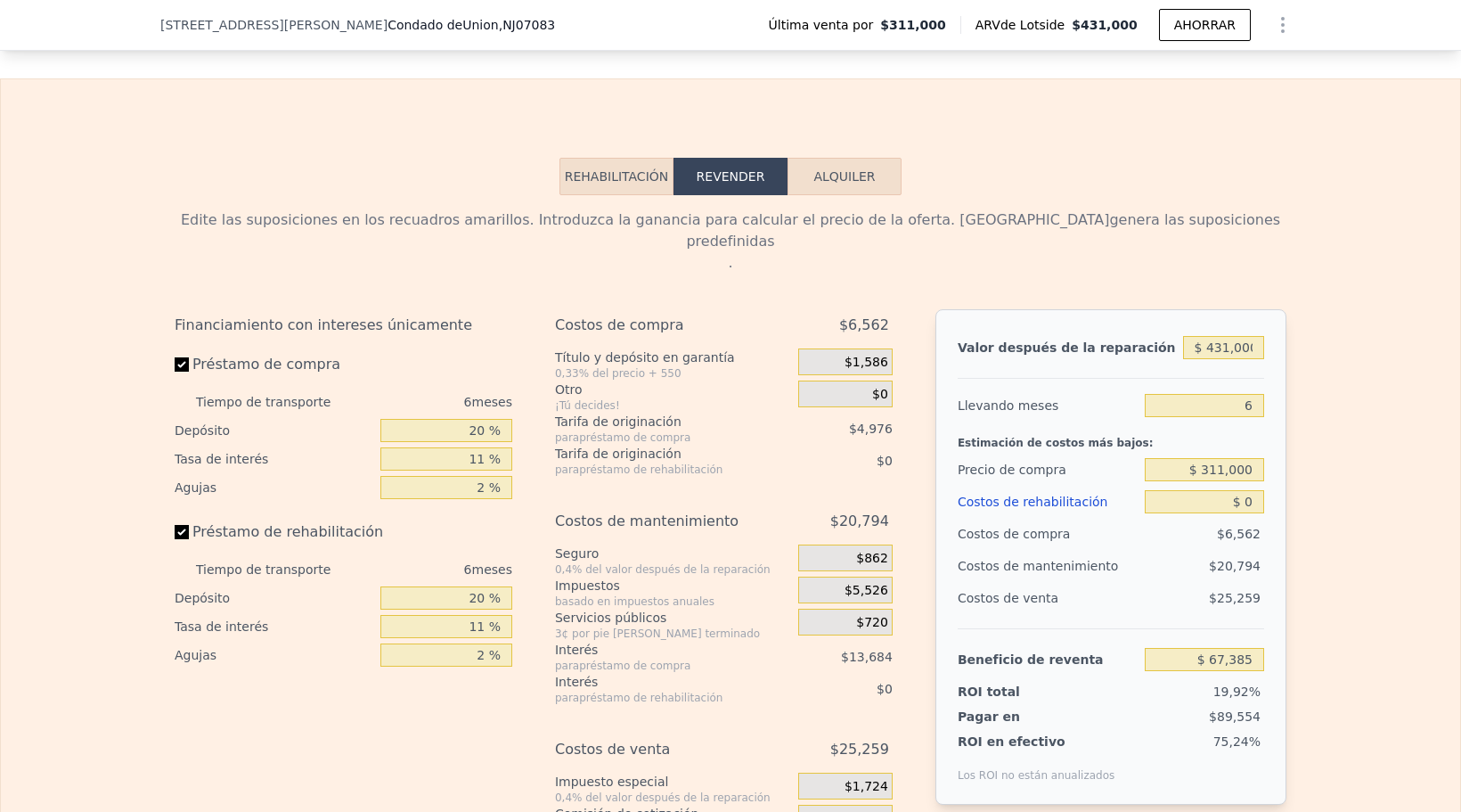
scroll to position [2470, 0]
